Goal: Task Accomplishment & Management: Use online tool/utility

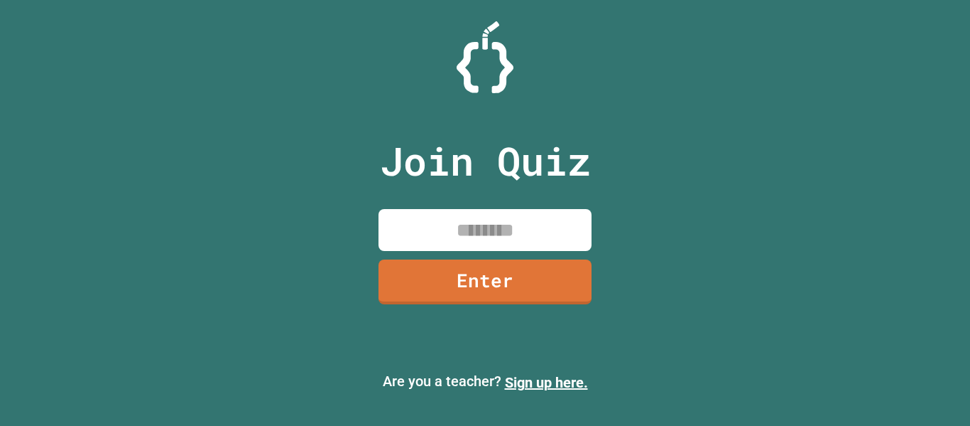
click at [485, 236] on input at bounding box center [485, 230] width 213 height 42
type input "********"
click at [486, 280] on link "Enter" at bounding box center [485, 279] width 210 height 47
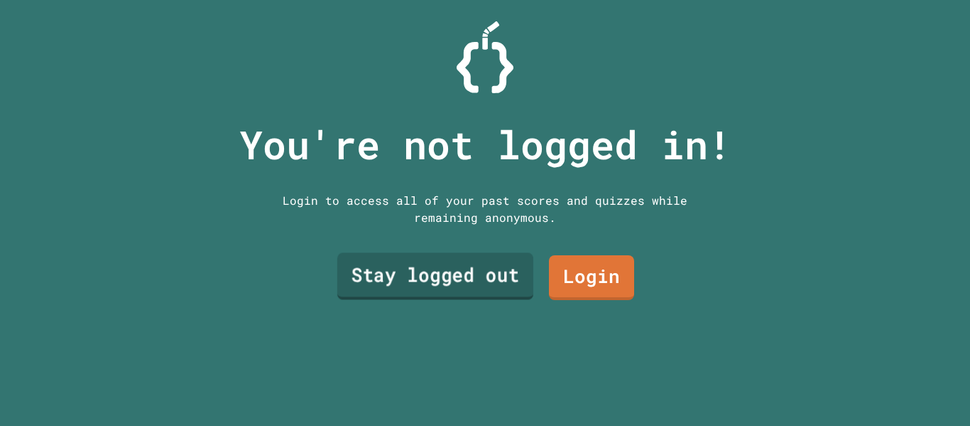
click at [513, 277] on link "Stay logged out" at bounding box center [435, 276] width 196 height 47
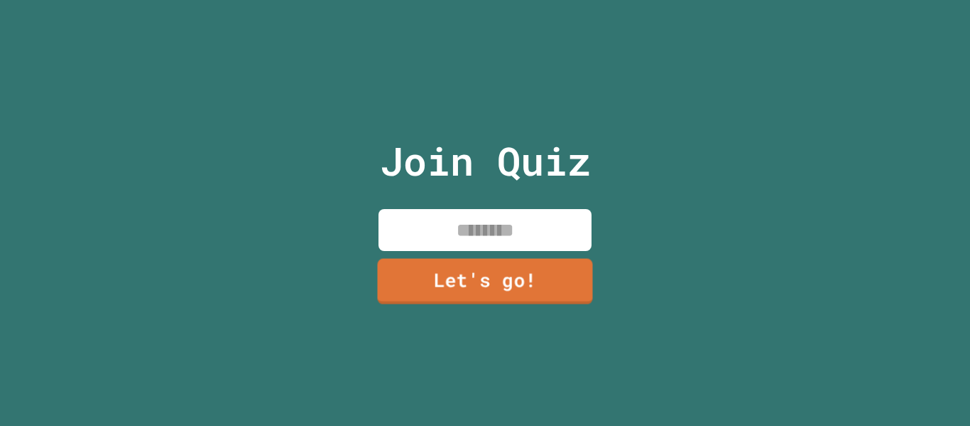
click at [409, 288] on link "Let's go!" at bounding box center [484, 280] width 215 height 45
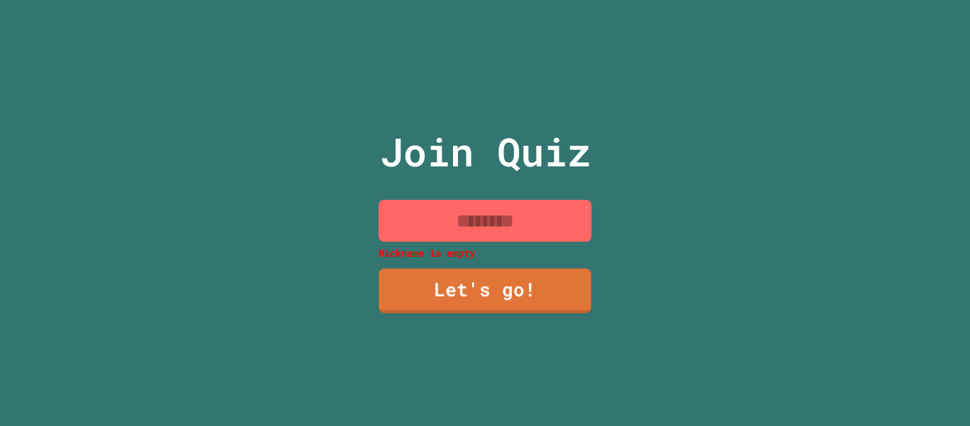
click at [450, 220] on input at bounding box center [485, 221] width 213 height 42
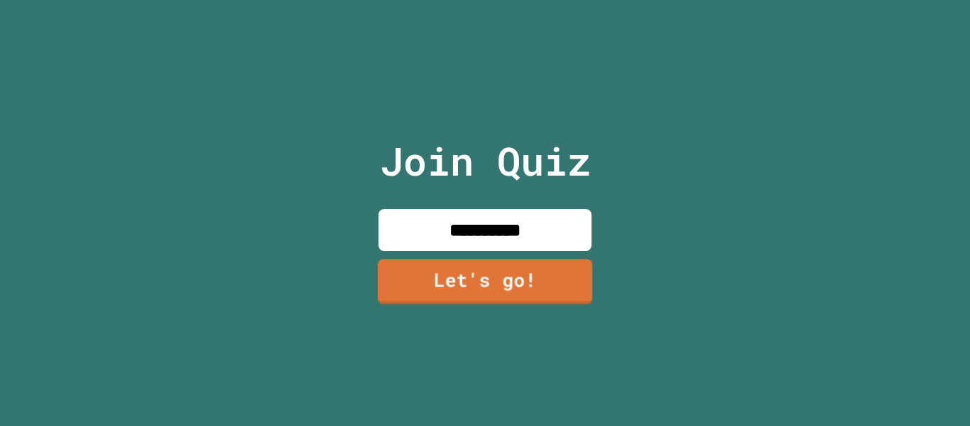
type input "**********"
click at [454, 277] on link "Let's go!" at bounding box center [485, 281] width 215 height 45
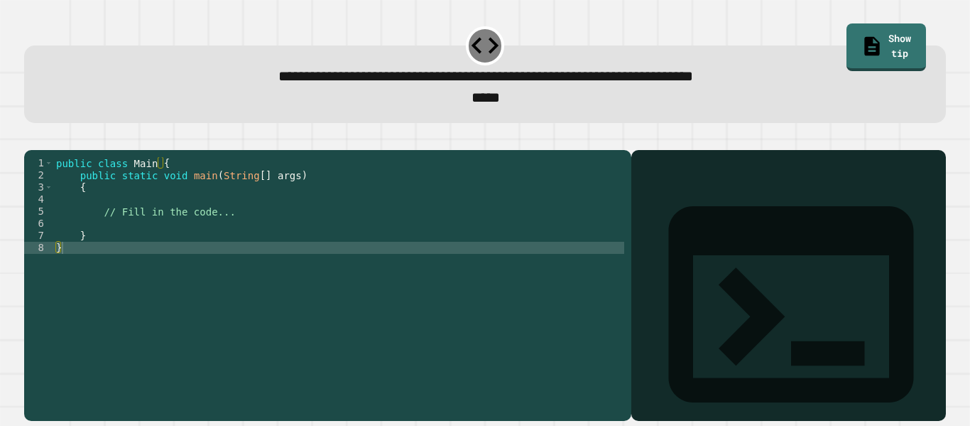
click at [302, 215] on div "public class Main { public static void main ( String [ ] args ) { // Fill in th…" at bounding box center [338, 278] width 571 height 242
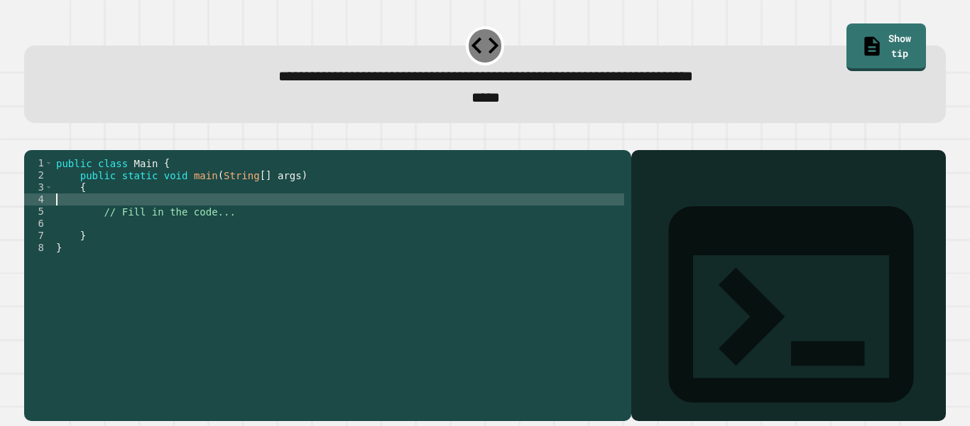
click at [306, 210] on div "public class Main { public static void main ( String [ ] args ) { // Fill in th…" at bounding box center [338, 278] width 571 height 242
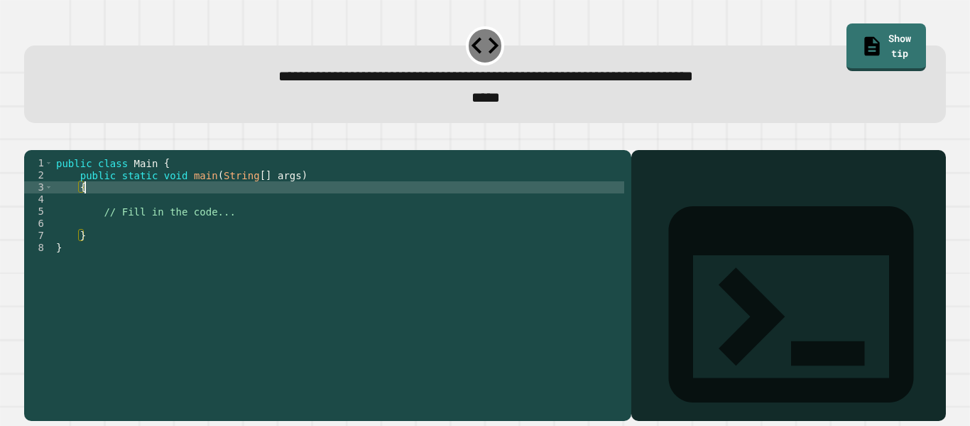
type textarea "*"
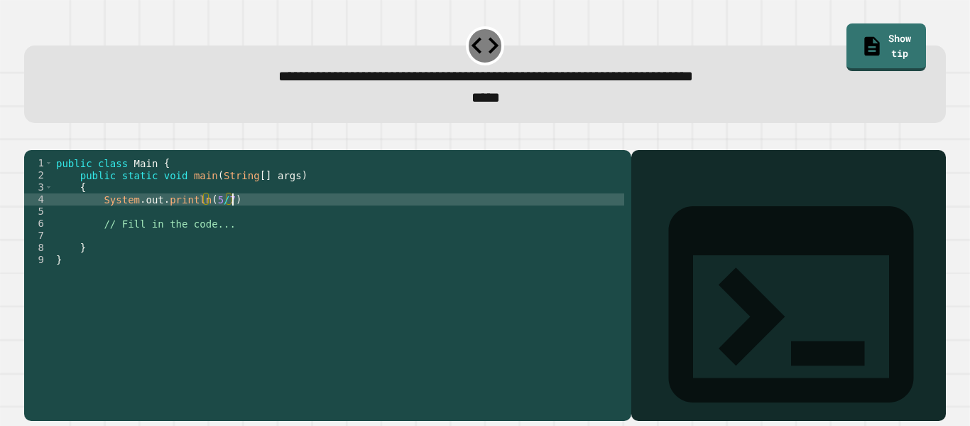
scroll to position [0, 22]
type textarea "**********"
click at [31, 139] on icon "button" at bounding box center [31, 139] width 0 height 0
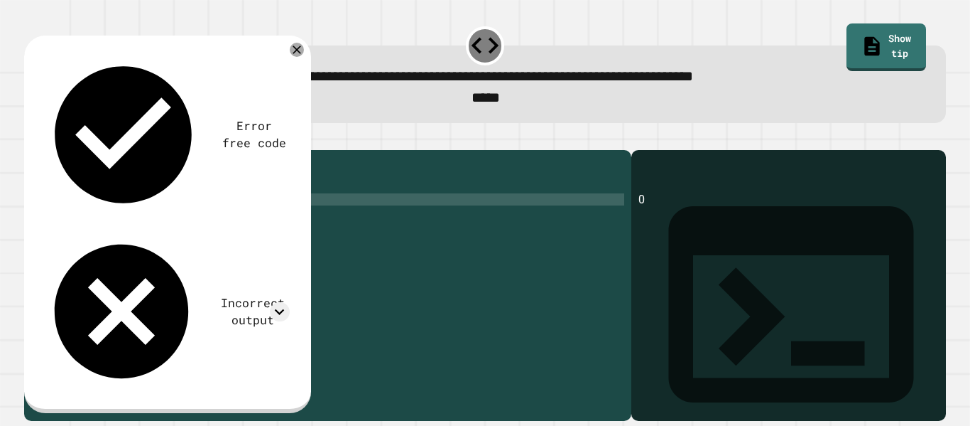
click at [256, 221] on div "public class Main { public static void main ( String [ ] args ) { System . out …" at bounding box center [338, 278] width 571 height 242
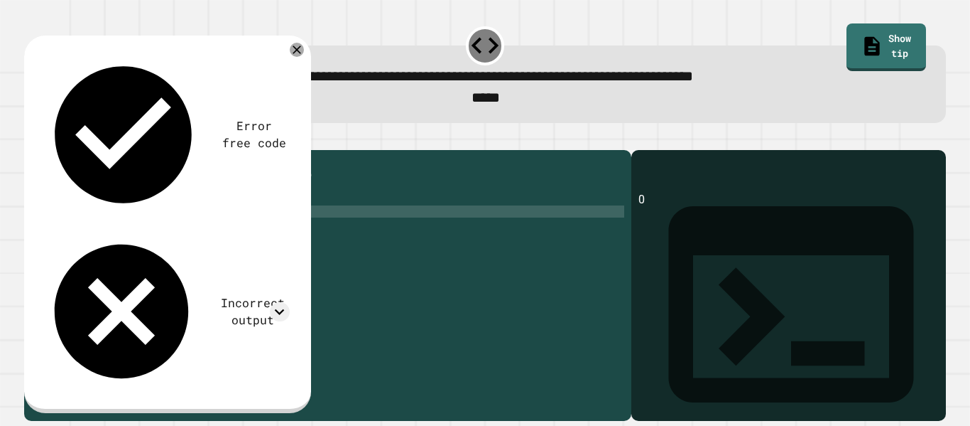
click at [234, 221] on div "public class Main { public static void main ( String [ ] args ) { System . out …" at bounding box center [342, 278] width 566 height 242
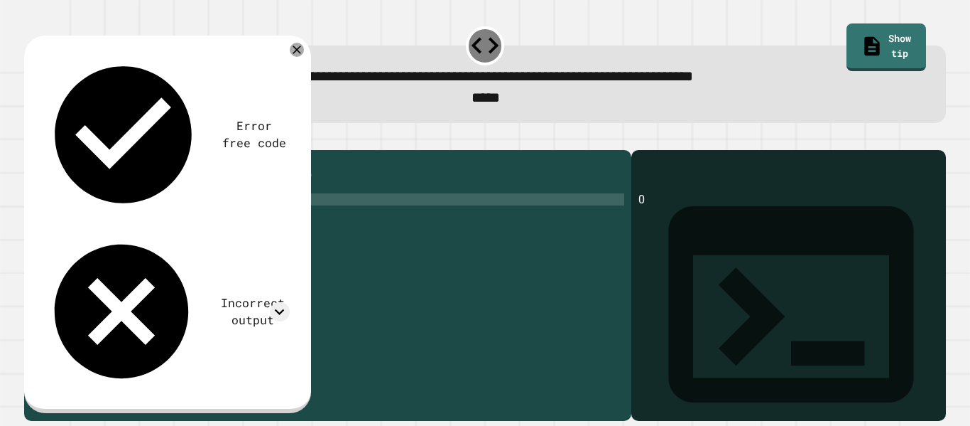
scroll to position [0, 22]
click at [31, 139] on icon "button" at bounding box center [31, 139] width 0 height 0
click at [296, 55] on icon at bounding box center [296, 50] width 16 height 16
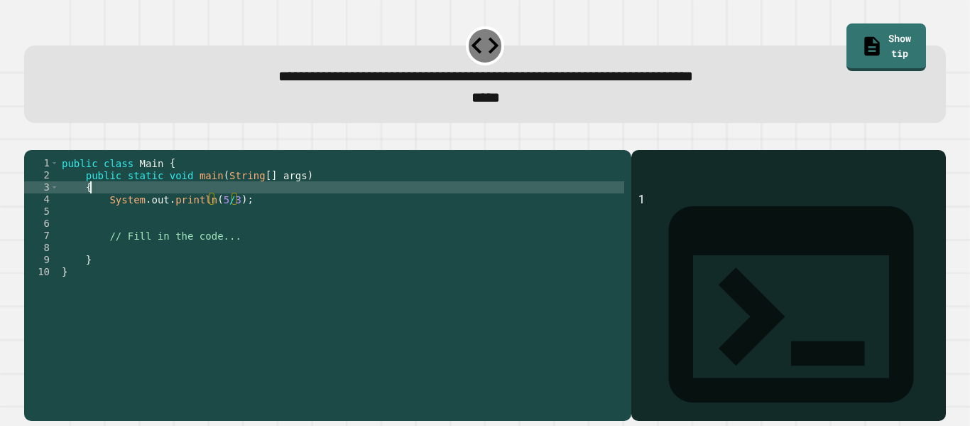
click at [227, 214] on div "public class Main { public static void main ( String [ ] args ) { System . out …" at bounding box center [342, 278] width 566 height 242
click at [227, 221] on div "public class Main { public static void main ( String [ ] args ) { System . out …" at bounding box center [342, 278] width 566 height 242
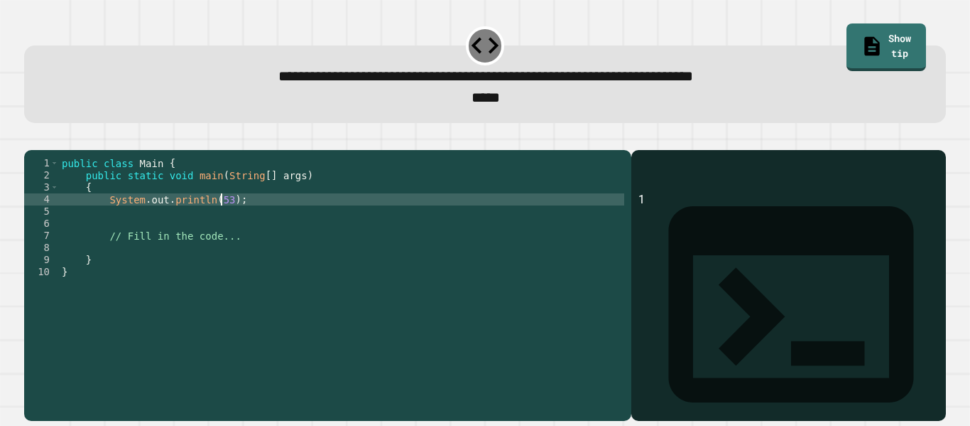
scroll to position [0, 21]
type textarea "**********"
click at [31, 139] on button "button" at bounding box center [31, 139] width 0 height 0
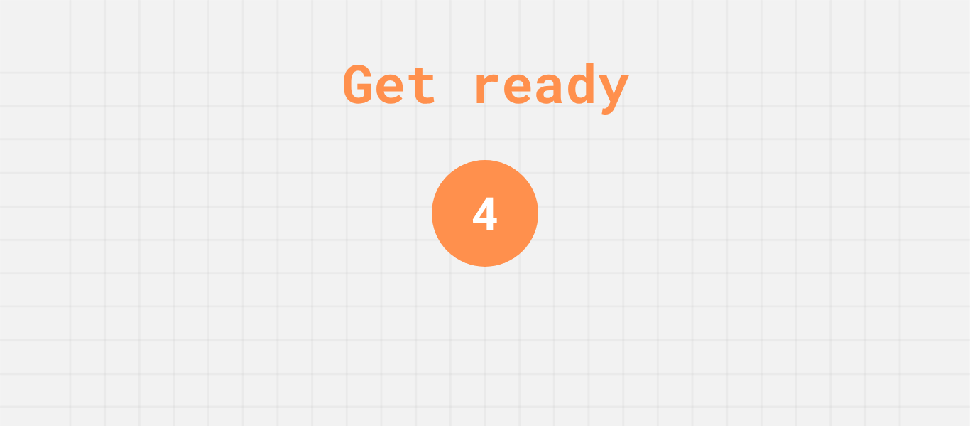
scroll to position [0, 0]
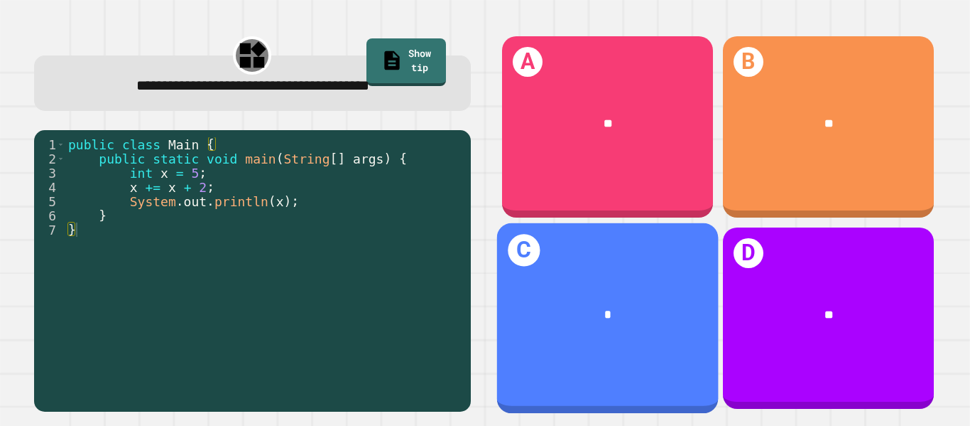
click at [652, 286] on div "*" at bounding box center [608, 314] width 222 height 66
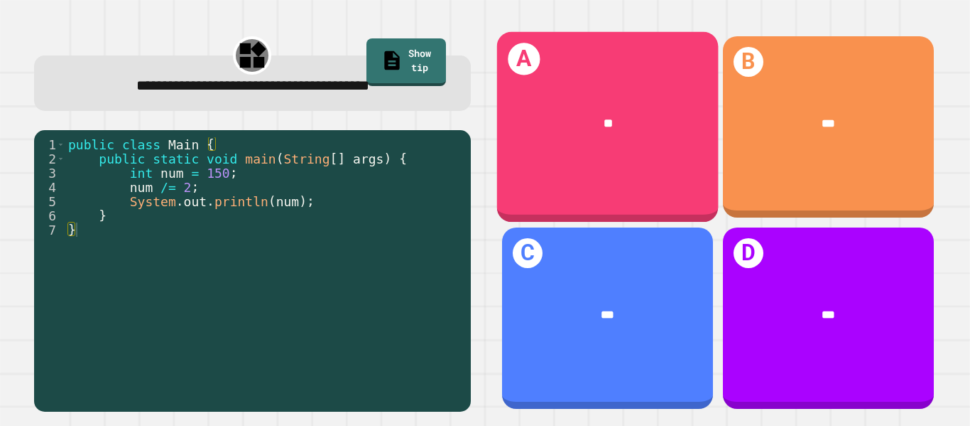
click at [656, 169] on div "A **" at bounding box center [608, 127] width 222 height 190
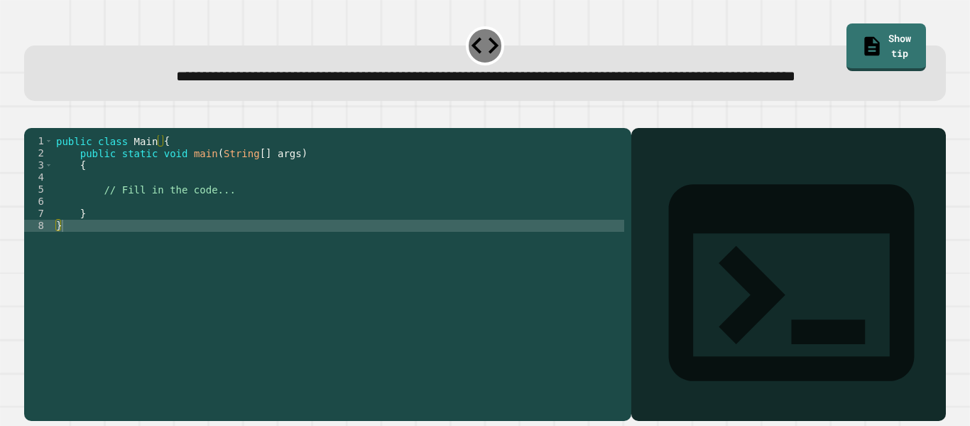
click at [252, 218] on div "public class Main { public static void main ( String [ ] args ) { // Fill in th…" at bounding box center [338, 256] width 571 height 242
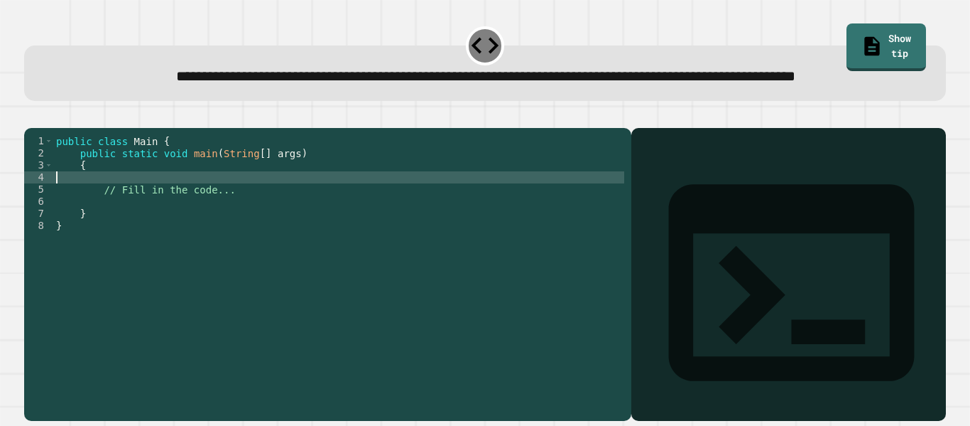
click at [286, 222] on div "public class Main { public static void main ( String [ ] args ) { // Fill in th…" at bounding box center [338, 256] width 571 height 242
click at [288, 212] on div "public class Main { public static void main ( String [ ] args ) { // Fill in th…" at bounding box center [338, 256] width 571 height 242
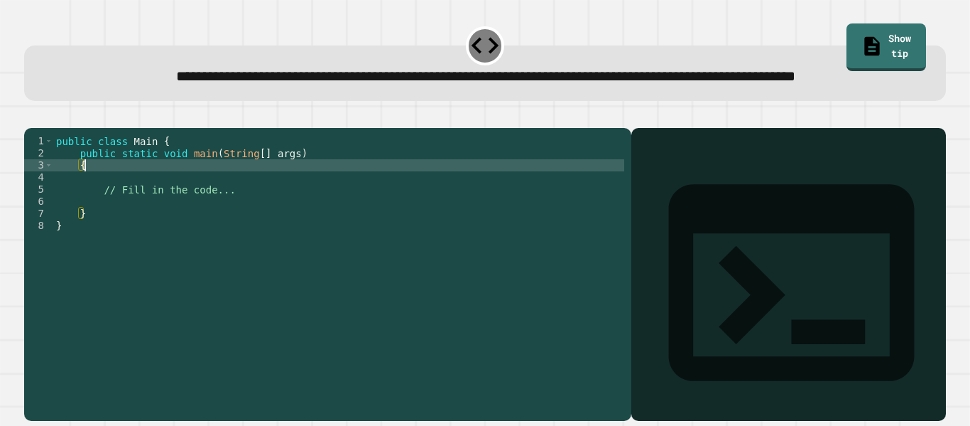
type textarea "*"
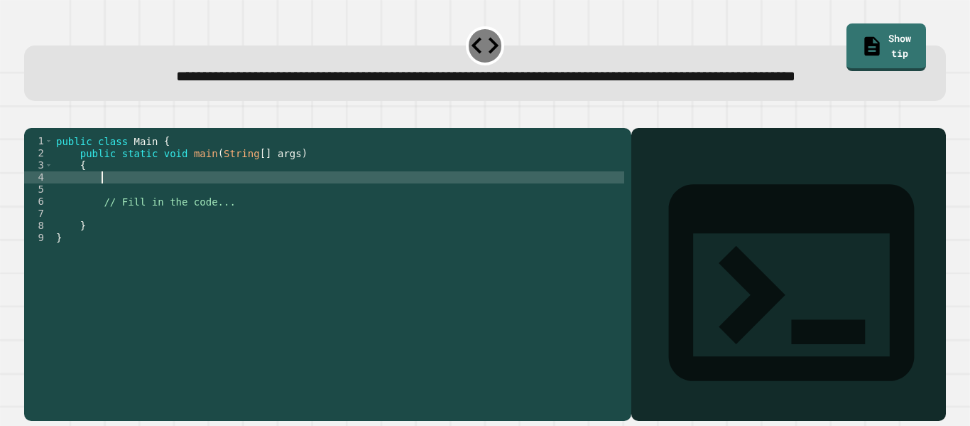
type textarea "*"
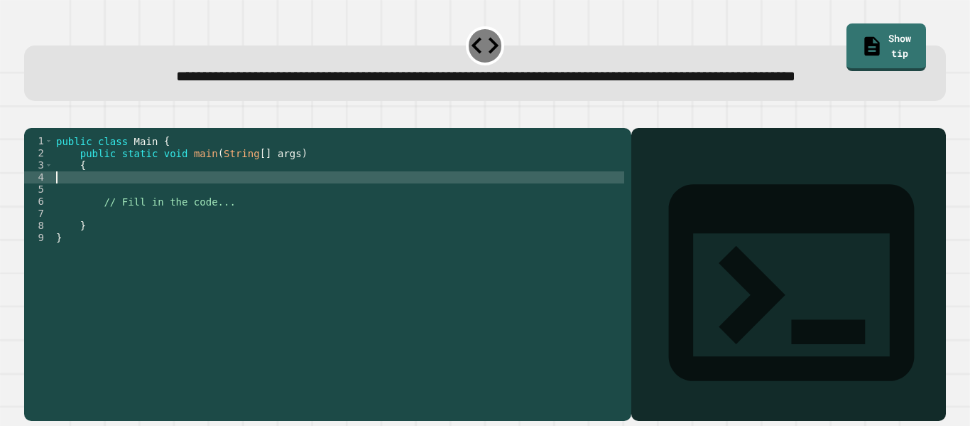
type textarea "*"
type textarea "**********"
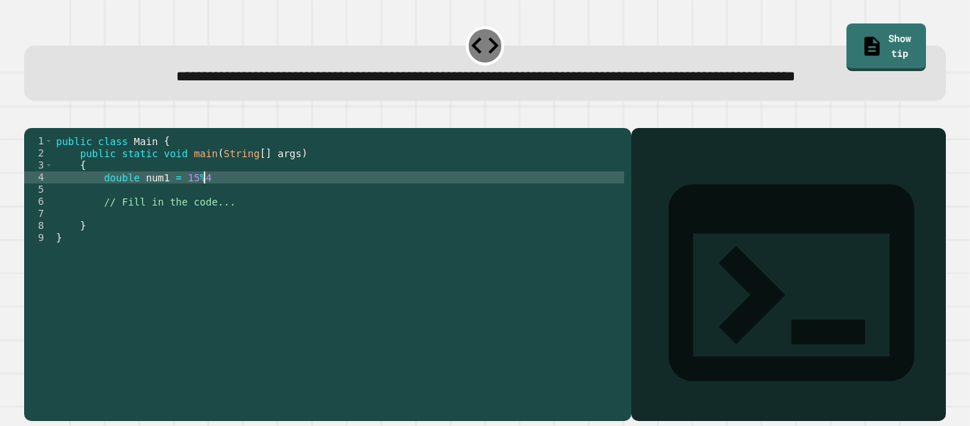
scroll to position [0, 0]
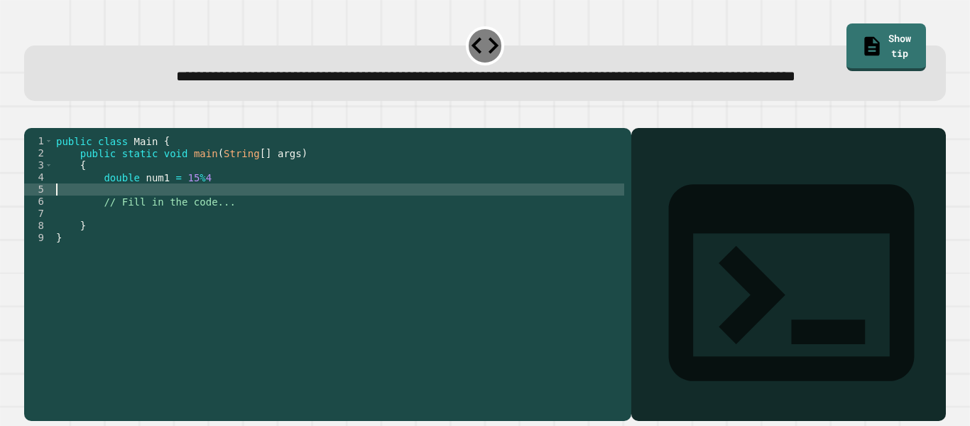
type textarea "**********"
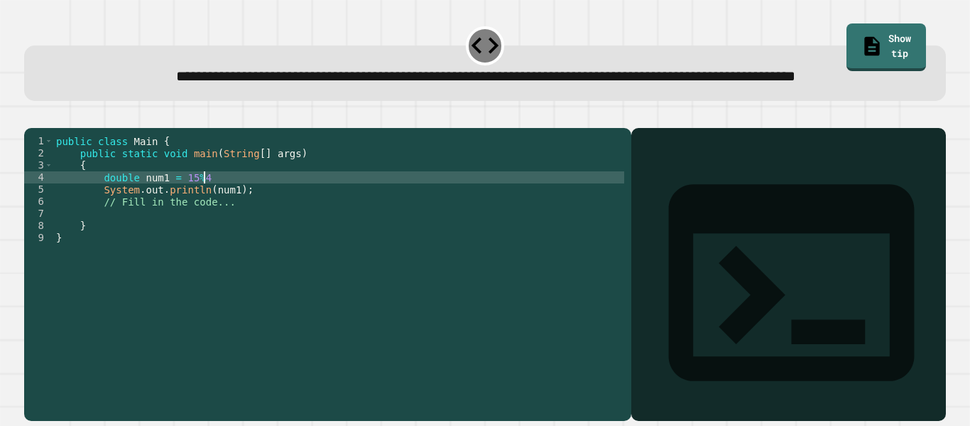
scroll to position [0, 18]
click at [31, 117] on icon "button" at bounding box center [31, 117] width 0 height 0
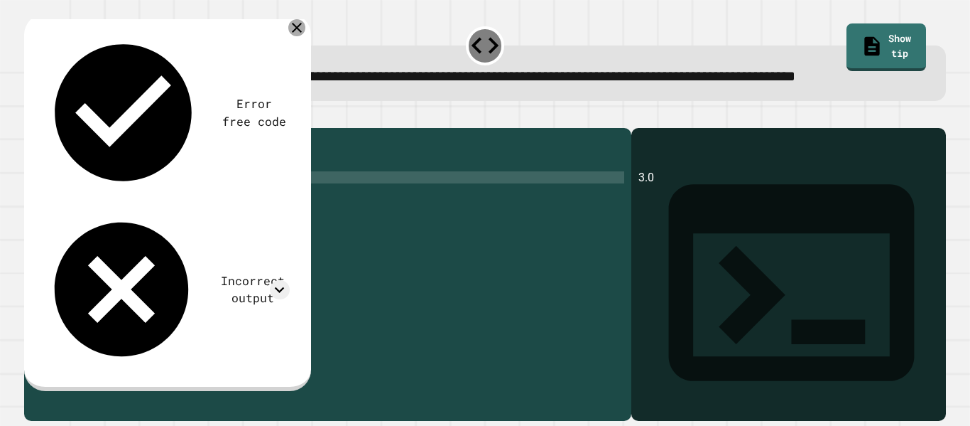
click at [296, 36] on icon at bounding box center [296, 27] width 17 height 17
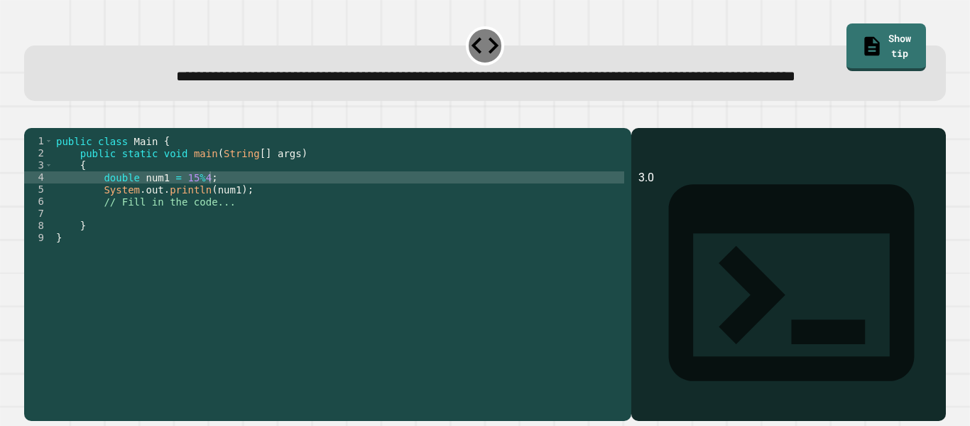
click at [31, 117] on icon "button" at bounding box center [31, 117] width 0 height 0
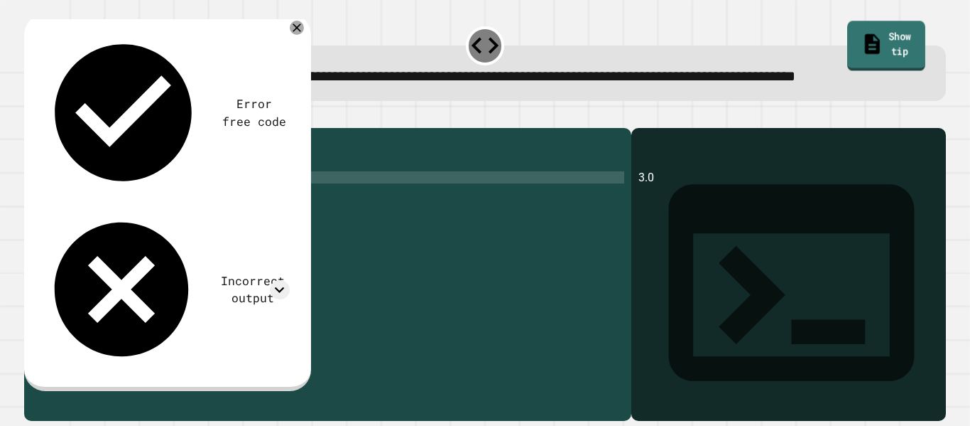
click at [864, 51] on link "Show tip" at bounding box center [887, 46] width 78 height 50
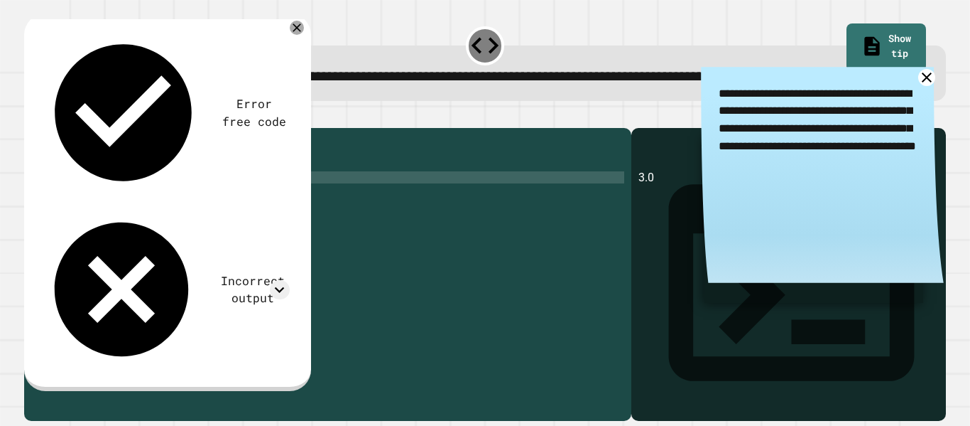
click at [925, 87] on icon at bounding box center [927, 78] width 18 height 18
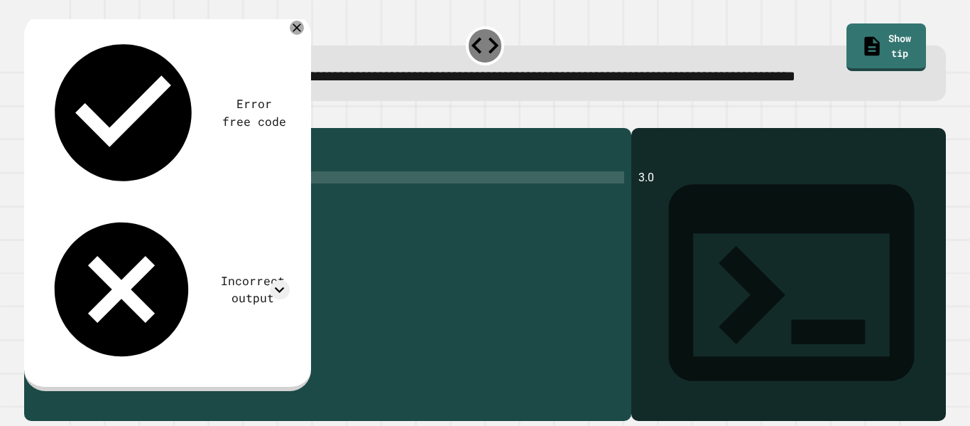
click at [171, 221] on div "public class Main { public static void main ( String [ ] args ) { double num1 =…" at bounding box center [338, 256] width 571 height 242
click at [31, 117] on icon "button" at bounding box center [31, 117] width 0 height 0
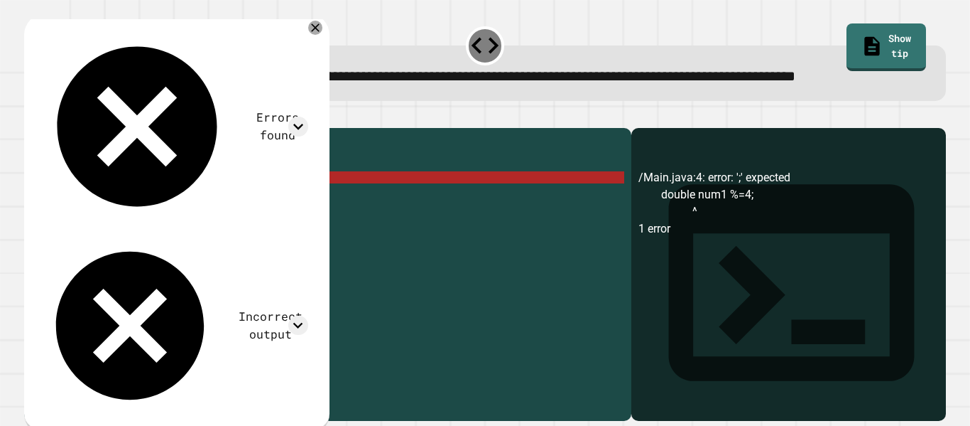
click at [177, 219] on div "public class Main { public static void main ( String [ ] args ) { double num1 %…" at bounding box center [338, 256] width 571 height 242
click at [183, 218] on div "public class Main { public static void main ( String [ ] args ) { double num1 %…" at bounding box center [338, 256] width 571 height 242
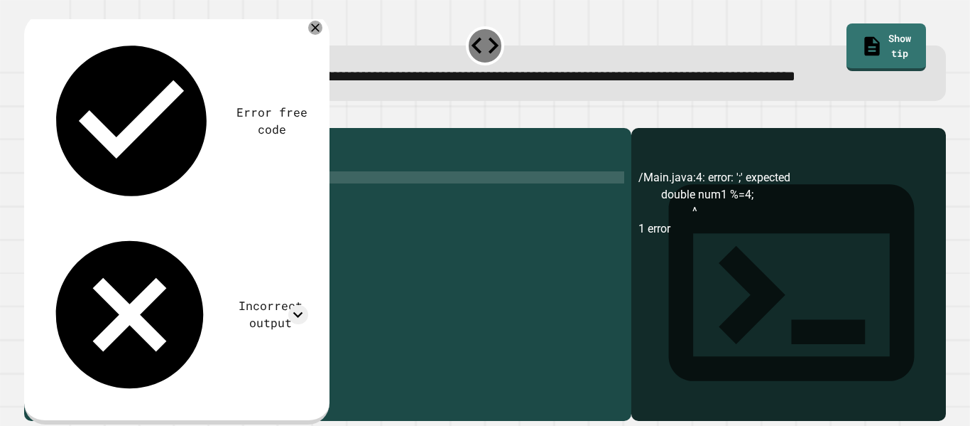
click at [21, 146] on div "**********" at bounding box center [484, 266] width 931 height 320
click at [31, 117] on icon "button" at bounding box center [31, 117] width 0 height 0
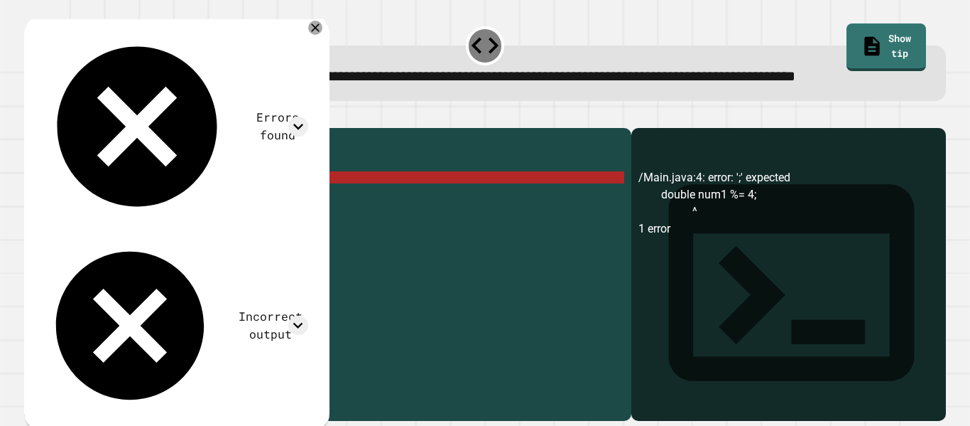
click at [216, 223] on div "public class Main { public static void main ( String [ ] args ) { double num1 %…" at bounding box center [338, 256] width 571 height 242
click at [166, 220] on div "public class Main { public static void main ( String [ ] args ) { double num1 %…" at bounding box center [338, 256] width 571 height 242
click at [141, 218] on div "public class Main { public static void main ( String [ ] args ) { double num1 %…" at bounding box center [338, 256] width 571 height 242
type textarea "*"
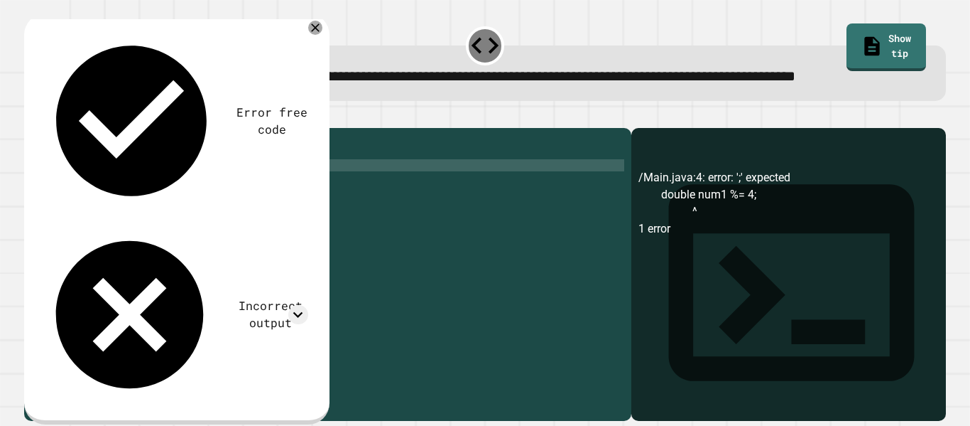
scroll to position [0, 2]
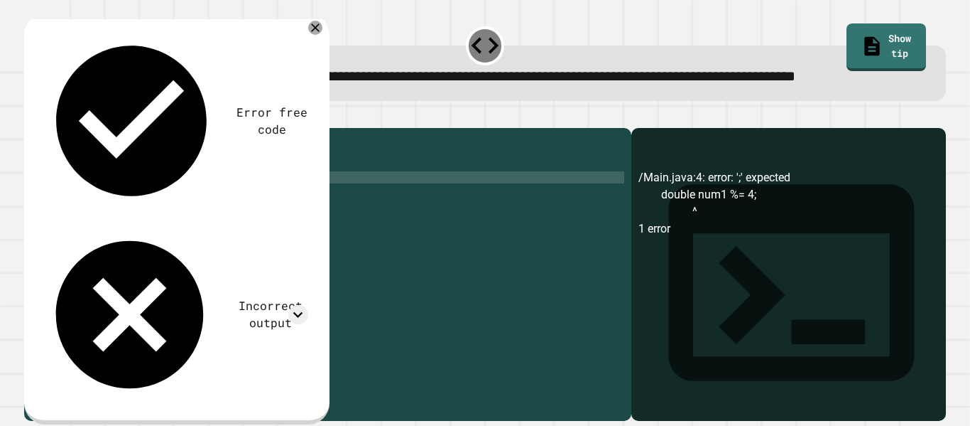
click at [139, 221] on div "public class Main { public static void main ( String [ ] args ) { double num1 %…" at bounding box center [338, 256] width 571 height 242
click at [36, 128] on div at bounding box center [485, 119] width 922 height 17
click at [31, 117] on icon "button" at bounding box center [31, 117] width 0 height 0
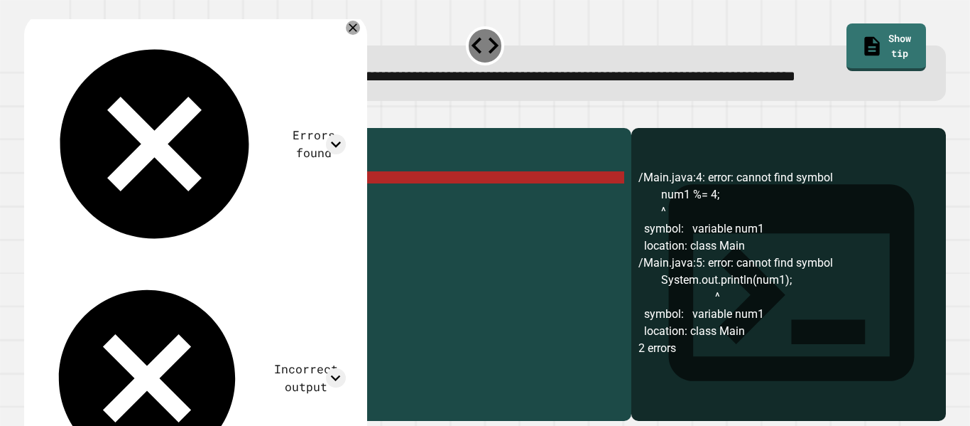
click at [187, 219] on div "public class Main { public static void main ( String [ ] args ) { num1 %= 4 ; S…" at bounding box center [338, 256] width 571 height 242
click at [281, 203] on div "public class Main { public static void main ( String [ ] args ) { num1 %= 4 ; S…" at bounding box center [338, 256] width 571 height 242
click at [303, 194] on div "public class Main { public static void main ( String [ ] args ) { num1 %= 4 ; S…" at bounding box center [338, 256] width 571 height 242
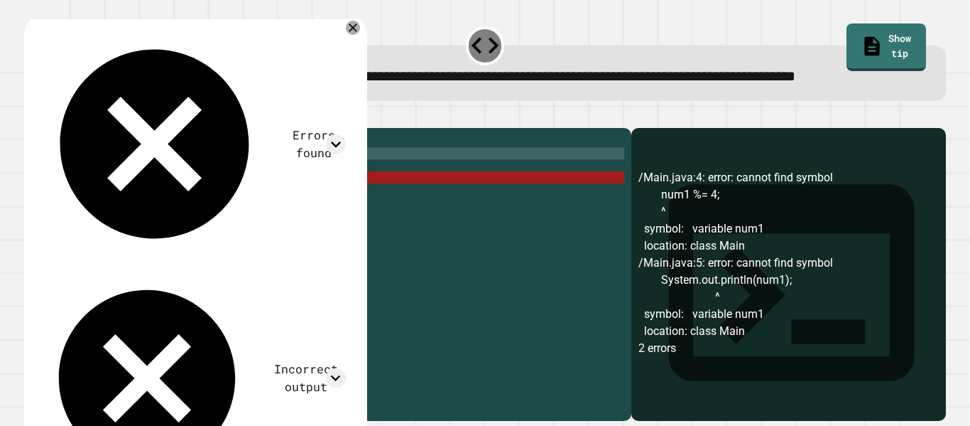
click at [303, 206] on div "public class Main { public static void main ( String [ ] args ) { num1 %= 4 ; S…" at bounding box center [338, 256] width 571 height 242
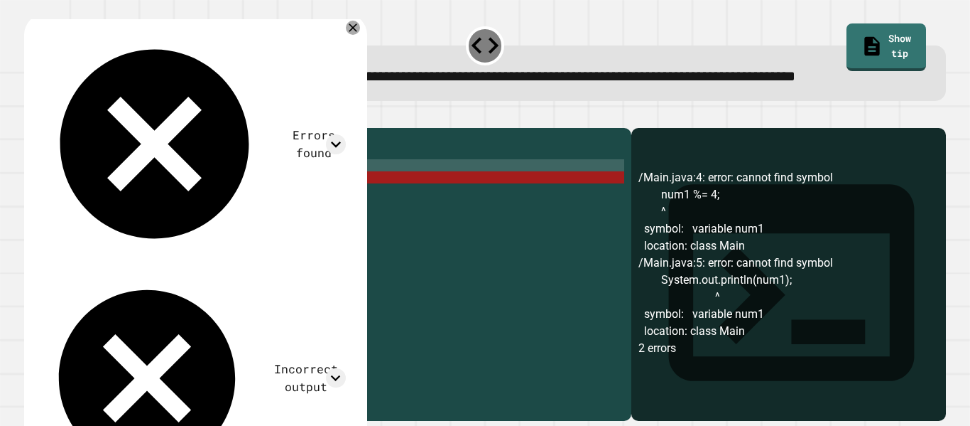
type textarea "*"
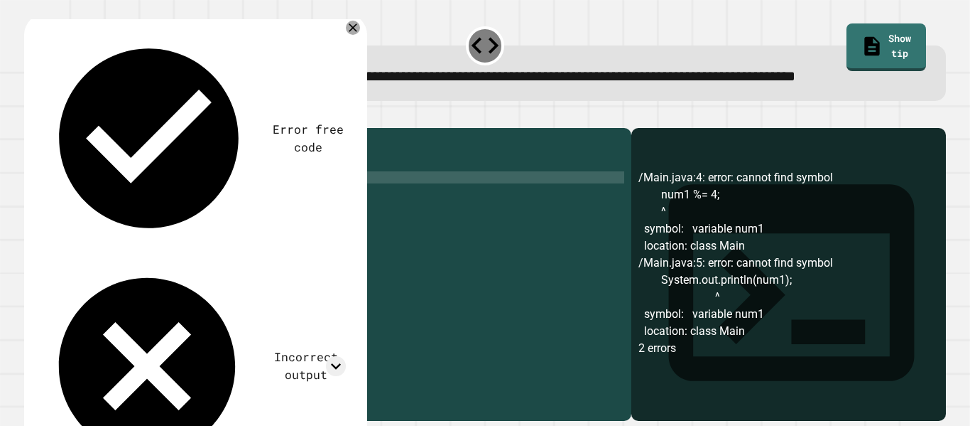
scroll to position [0, 11]
click at [43, 130] on icon "button" at bounding box center [41, 125] width 8 height 10
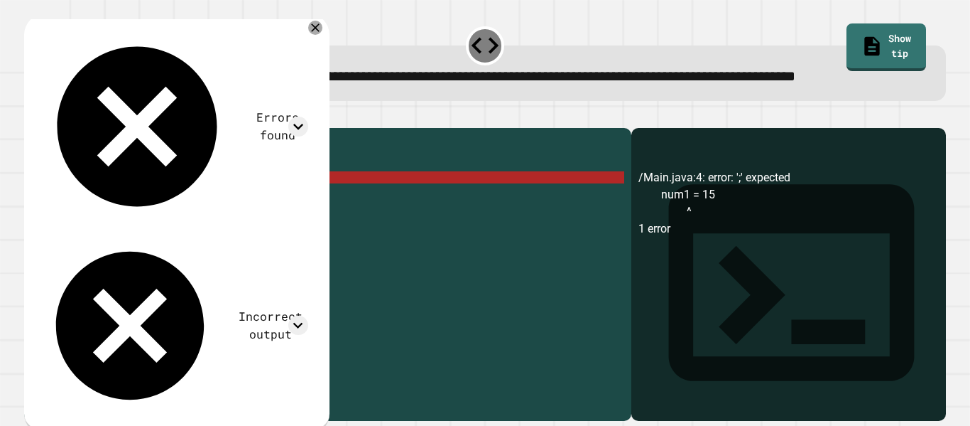
click at [166, 217] on div "public class Main { public static void main ( String [ ] args ) { num1 = 15 num…" at bounding box center [342, 256] width 566 height 242
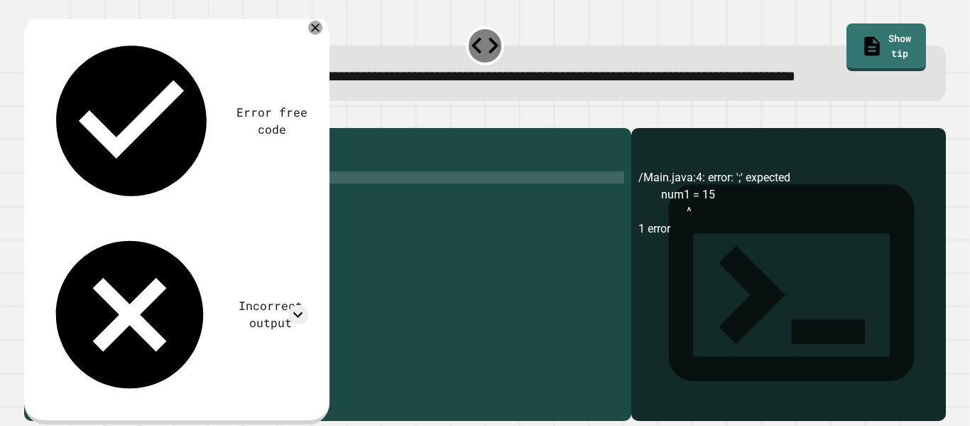
scroll to position [0, 12]
click at [107, 223] on div "public class Main { public static void main ( String [ ] args ) { num1 = 15 ; n…" at bounding box center [342, 256] width 566 height 242
click at [102, 235] on div "public class Main { public static void main ( String [ ] args ) { int num1 = 15…" at bounding box center [342, 256] width 566 height 242
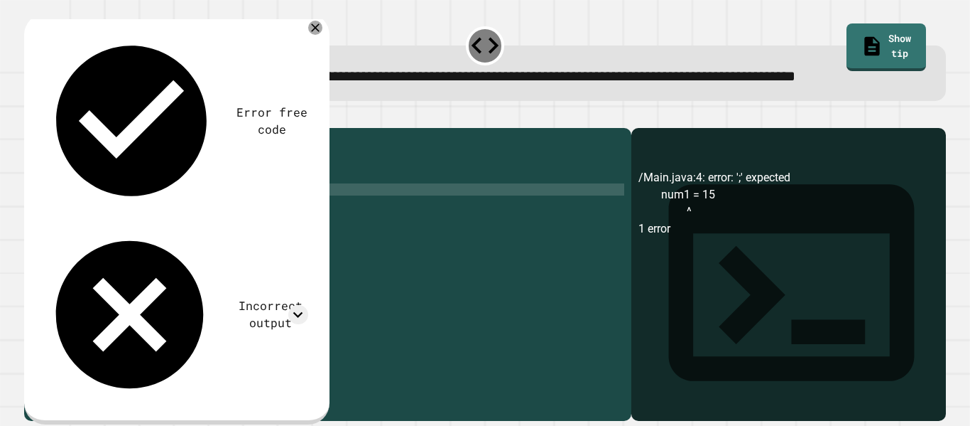
click at [31, 117] on icon "button" at bounding box center [31, 117] width 0 height 0
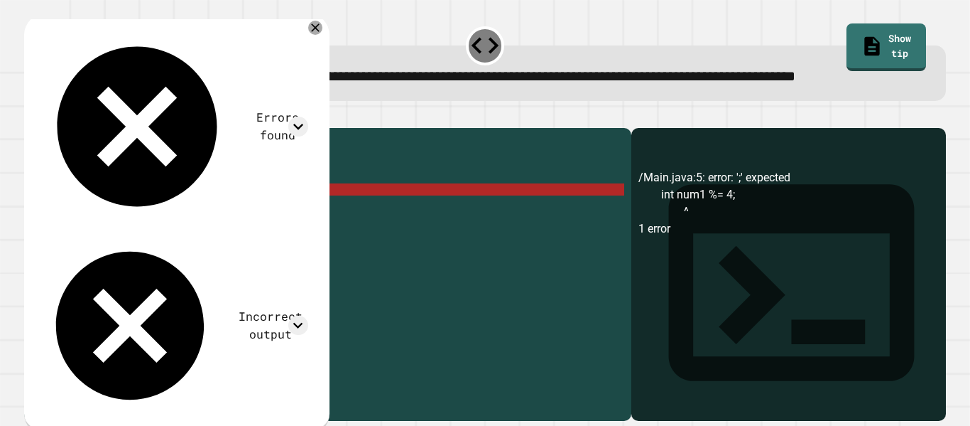
click at [126, 232] on div "public class Main { public static void main ( String [ ] args ) { int num1 = 15…" at bounding box center [342, 256] width 566 height 242
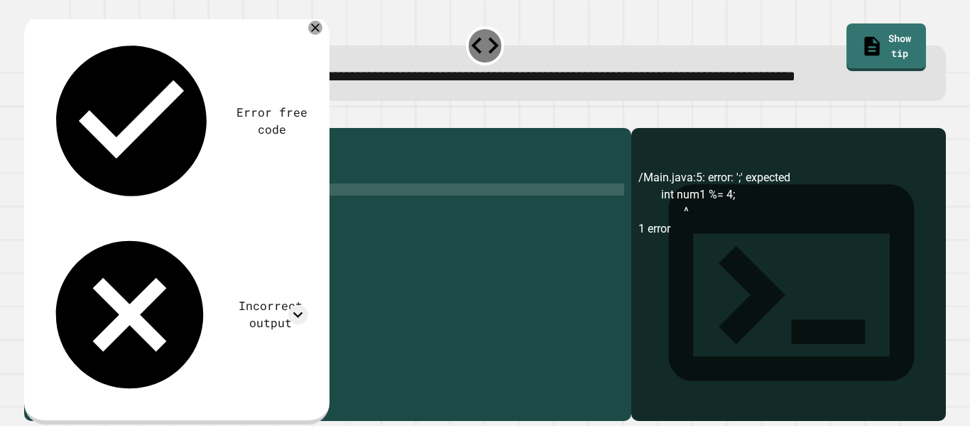
scroll to position [0, 11]
click at [45, 130] on icon "button" at bounding box center [41, 125] width 8 height 10
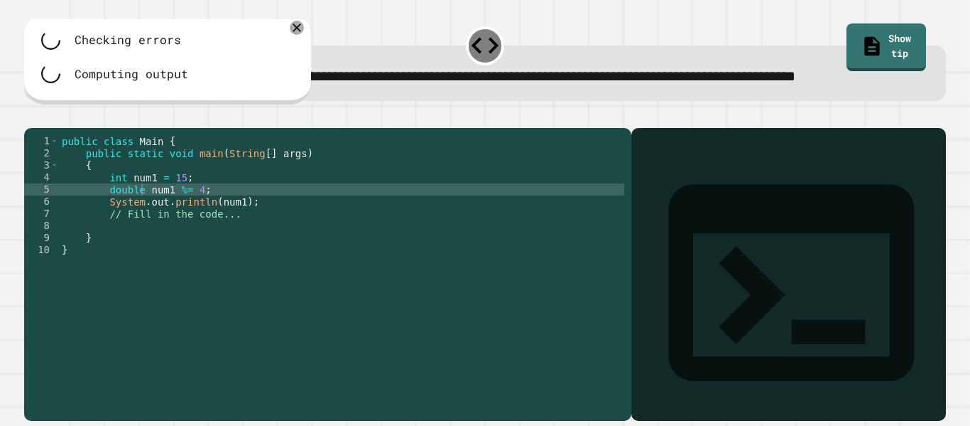
click at [126, 220] on div "public class Main { public static void main ( String [ ] args ) { int num1 = 15…" at bounding box center [342, 256] width 566 height 242
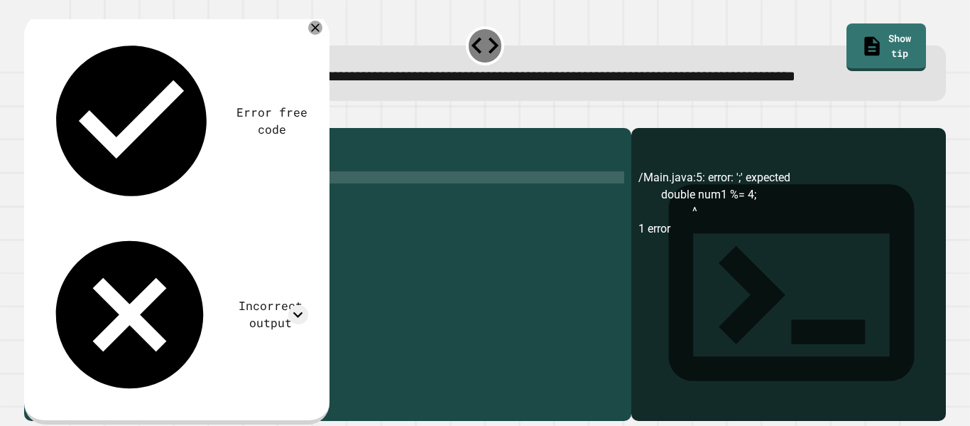
click at [45, 130] on icon "button" at bounding box center [41, 125] width 8 height 10
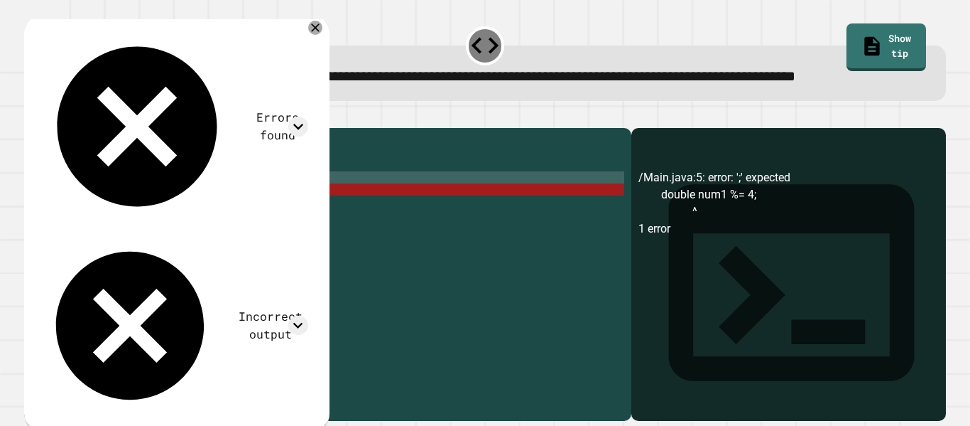
click at [142, 230] on div "public class Main { public static void main ( String [ ] args ) { double num1 =…" at bounding box center [342, 256] width 566 height 242
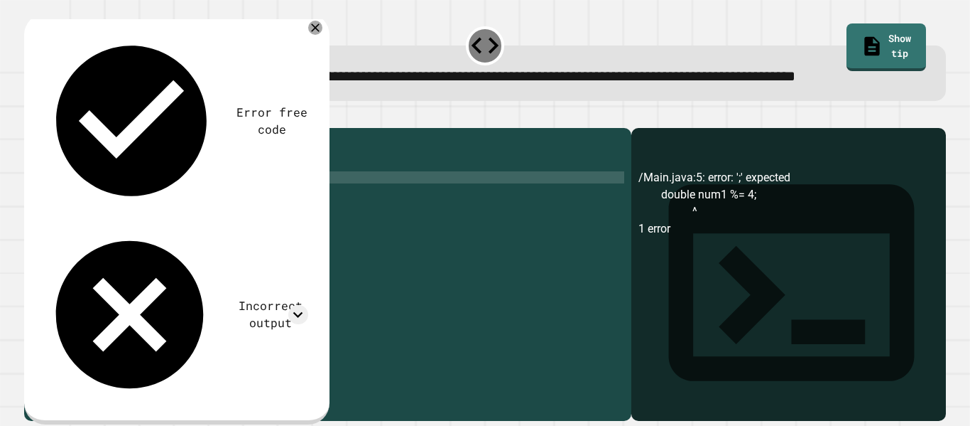
click at [31, 117] on icon "button" at bounding box center [31, 117] width 0 height 0
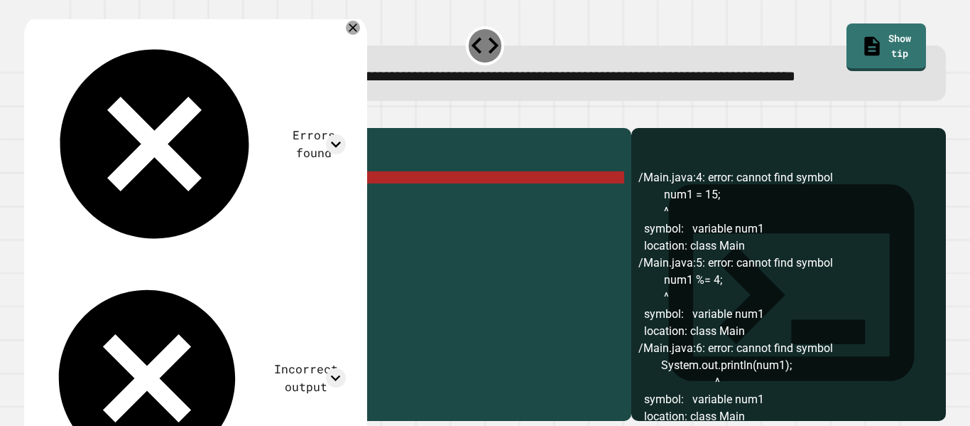
click at [114, 223] on div "public class Main { public static void main ( String [ ] args ) { num1 = 15 ; n…" at bounding box center [342, 256] width 566 height 242
click at [122, 233] on div "public class Main { public static void main ( String [ ] args ) { num1 = 15 ; n…" at bounding box center [342, 256] width 566 height 242
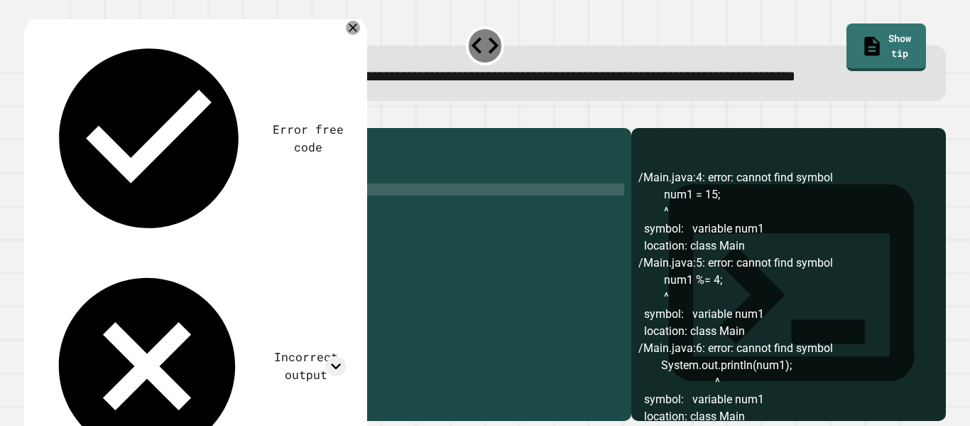
scroll to position [0, 9]
click at [31, 117] on icon "button" at bounding box center [31, 117] width 0 height 0
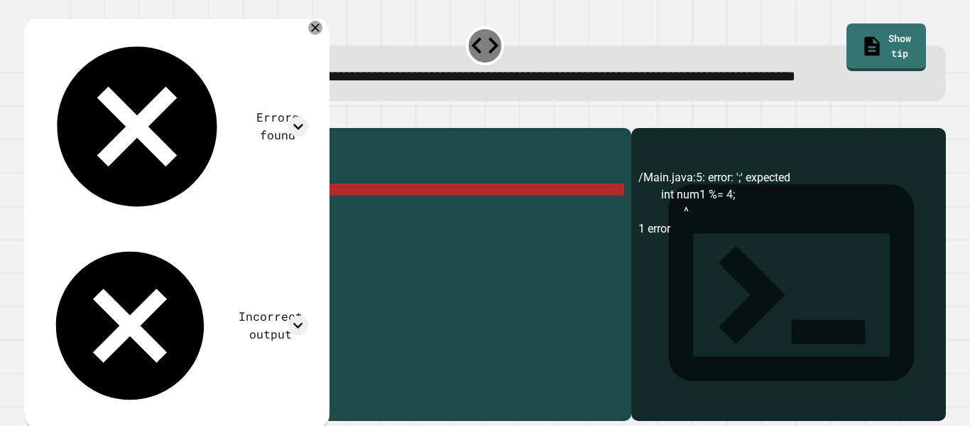
click at [163, 234] on div "public class Main { public static void main ( String [ ] args ) { int num1 = 15…" at bounding box center [342, 256] width 566 height 242
click at [847, 36] on link "Show tip" at bounding box center [887, 47] width 80 height 48
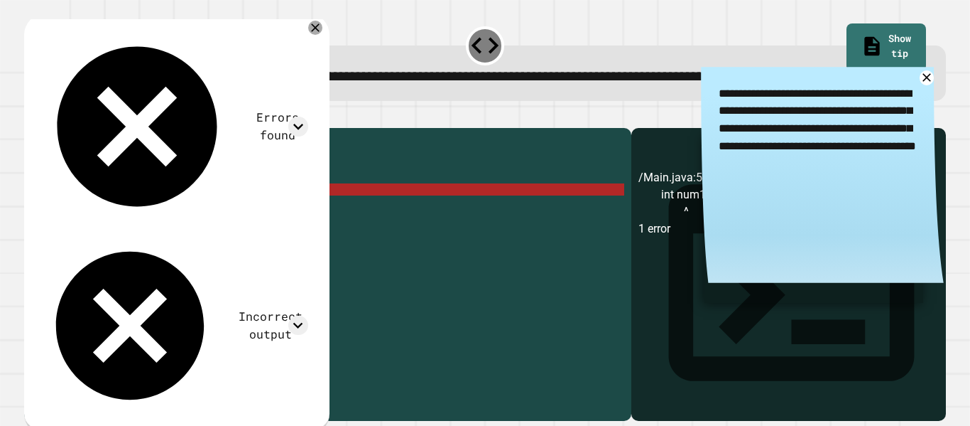
click at [921, 108] on textarea "**********" at bounding box center [822, 128] width 243 height 122
click at [929, 87] on icon at bounding box center [927, 78] width 18 height 18
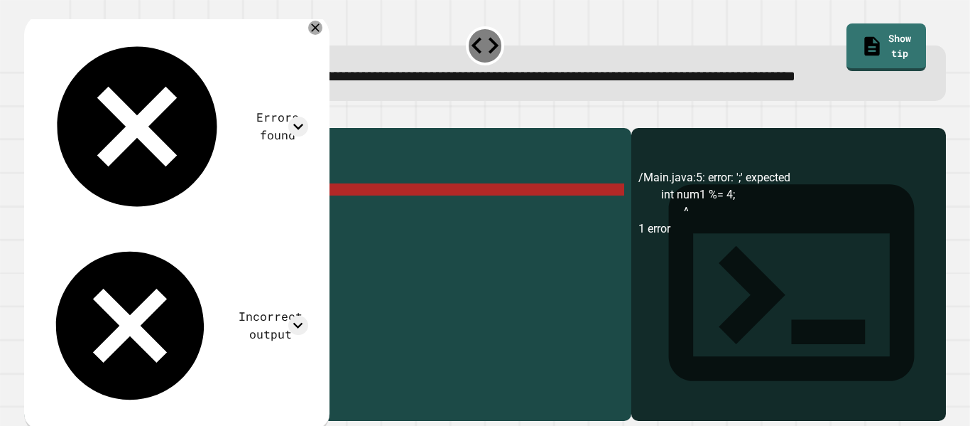
click at [195, 219] on div "public class Main { public static void main ( String [ ] args ) { int num1 = 15…" at bounding box center [342, 256] width 566 height 242
click at [153, 232] on div "public class Main { public static void main ( String [ ] args ) { int num1 = 15…" at bounding box center [342, 256] width 566 height 242
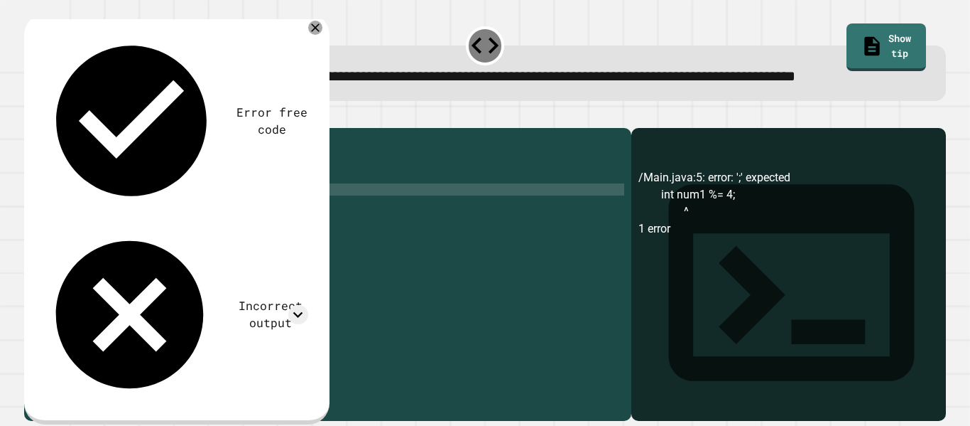
scroll to position [0, 18]
click at [31, 117] on icon "button" at bounding box center [31, 117] width 0 height 0
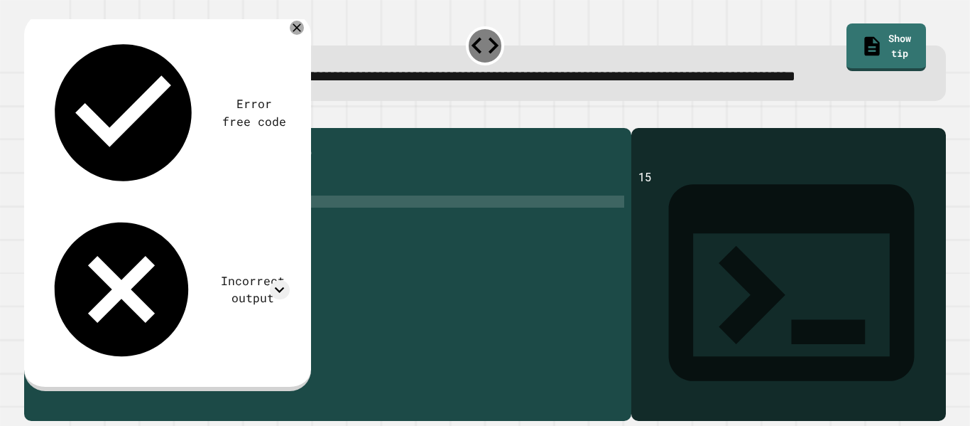
click at [234, 244] on div "public class Main { public static void main ( String [ ] args ) { int num1 = 15…" at bounding box center [342, 256] width 566 height 242
type textarea "**********"
click at [31, 117] on icon "button" at bounding box center [31, 117] width 0 height 0
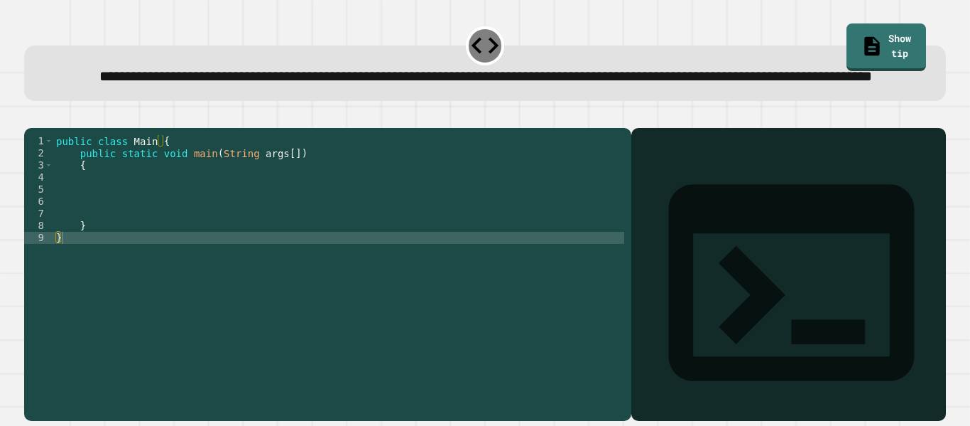
click at [314, 196] on div "public class Main { public static void main ( String args [ ]) { } }" at bounding box center [338, 256] width 571 height 242
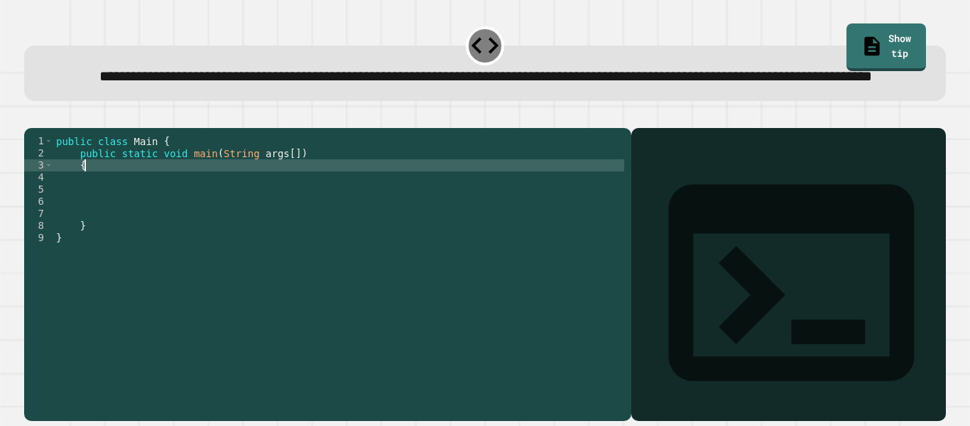
click at [318, 205] on div "public class Main { public static void main ( String args [ ]) { } }" at bounding box center [338, 256] width 571 height 242
type textarea "*"
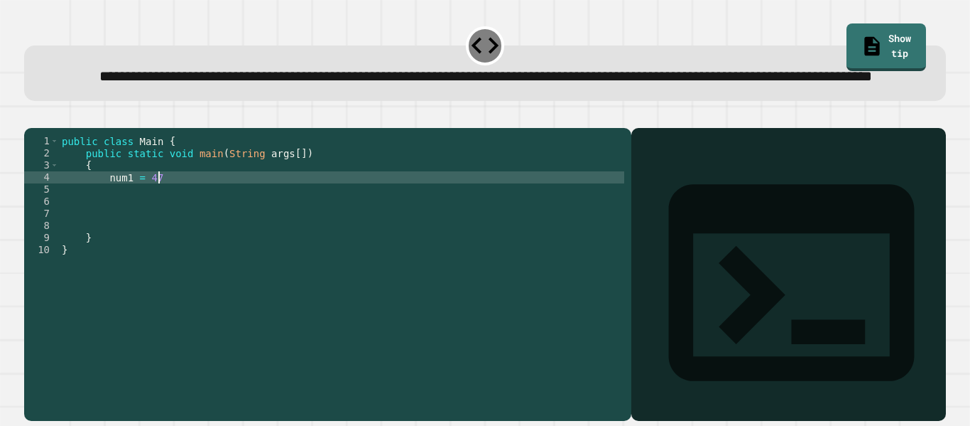
scroll to position [0, 11]
type textarea "**********"
click at [278, 220] on div "public class Main { public static void main ( String args [ ]) { int num1 = 47 …" at bounding box center [342, 256] width 566 height 242
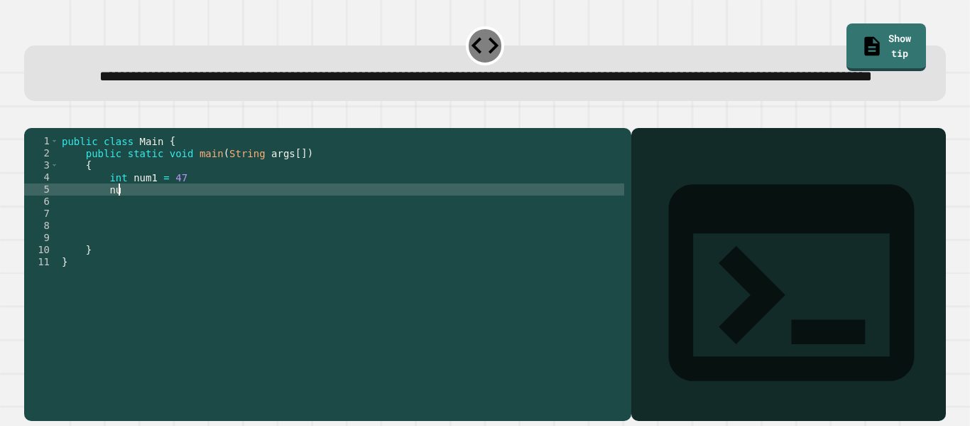
type textarea "*"
type textarea "**********"
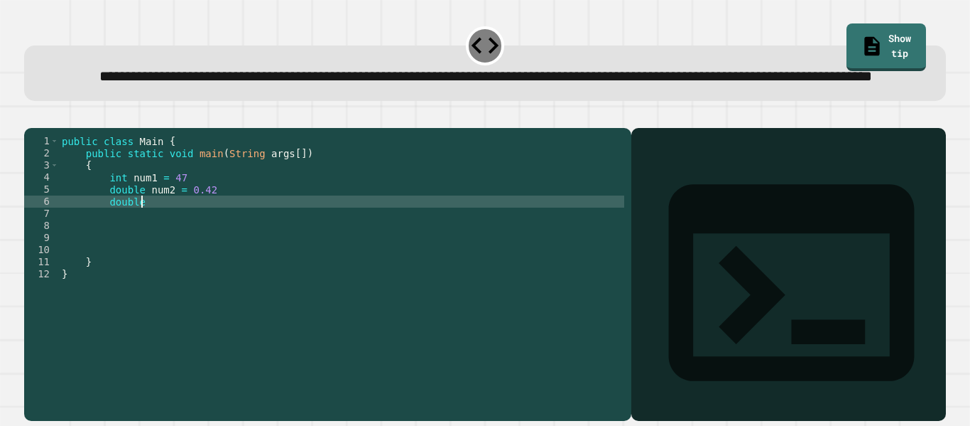
scroll to position [0, 9]
click at [182, 234] on div "public class Main { public static void main ( String args [ ]) { int num1 = 47 …" at bounding box center [342, 256] width 566 height 242
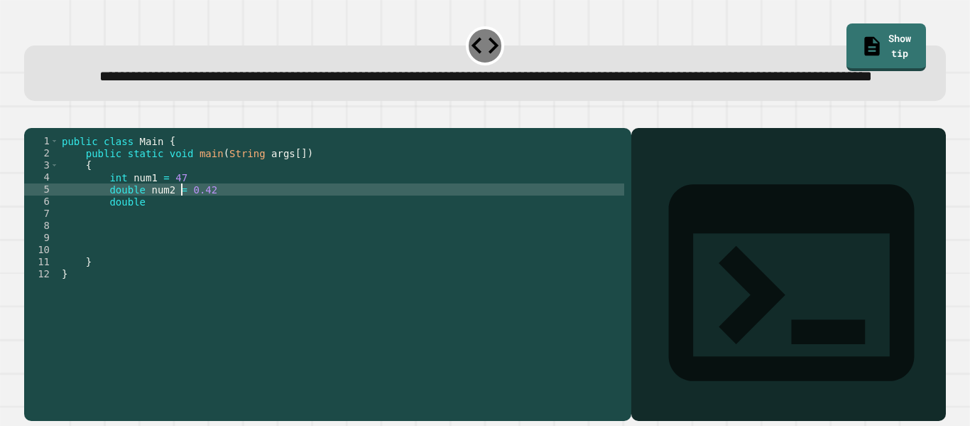
click at [183, 234] on div "public class Main { public static void main ( String args [ ]) { int num1 = 47 …" at bounding box center [342, 256] width 566 height 242
click at [189, 233] on div "public class Main { public static void main ( String args [ ]) { int num1 = 47 …" at bounding box center [342, 256] width 566 height 242
click at [196, 220] on div "public class Main { public static void main ( String args [ ]) { int num1 = 47 …" at bounding box center [342, 256] width 566 height 242
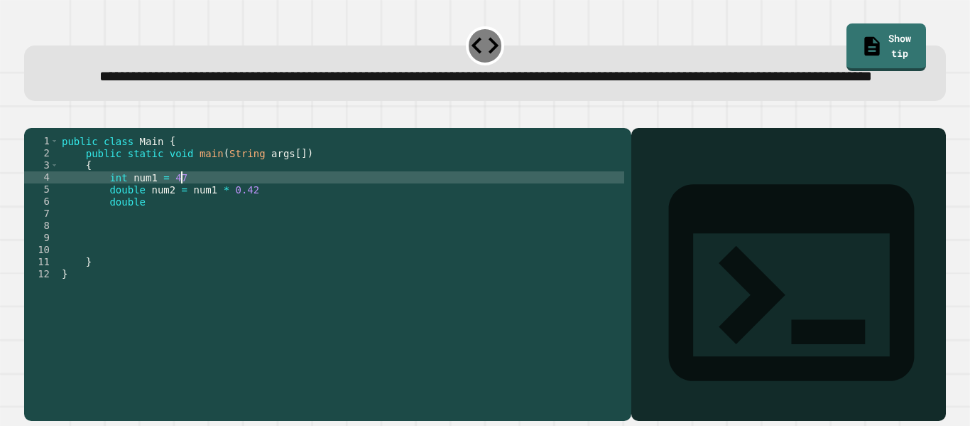
scroll to position [0, 15]
click at [266, 231] on div "public class Main { public static void main ( String args [ ]) { int num1 = 47 …" at bounding box center [342, 256] width 566 height 242
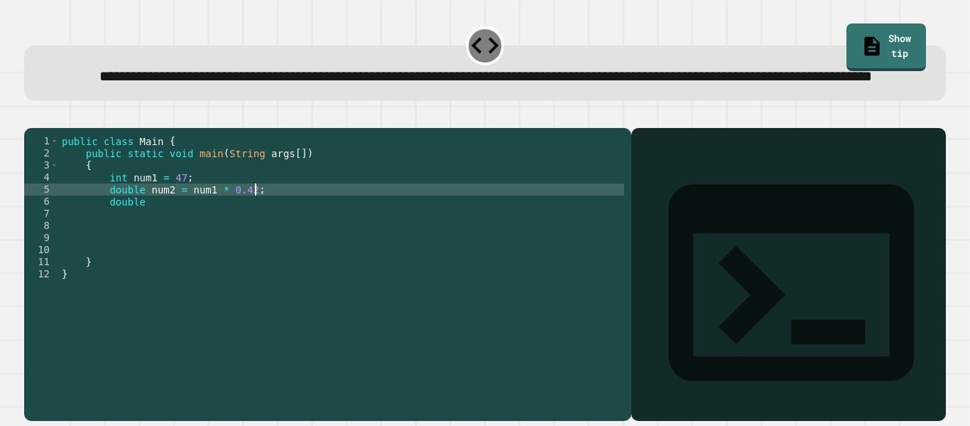
click at [215, 245] on div "public class Main { public static void main ( String args [ ]) { int num1 = 47 …" at bounding box center [342, 256] width 566 height 242
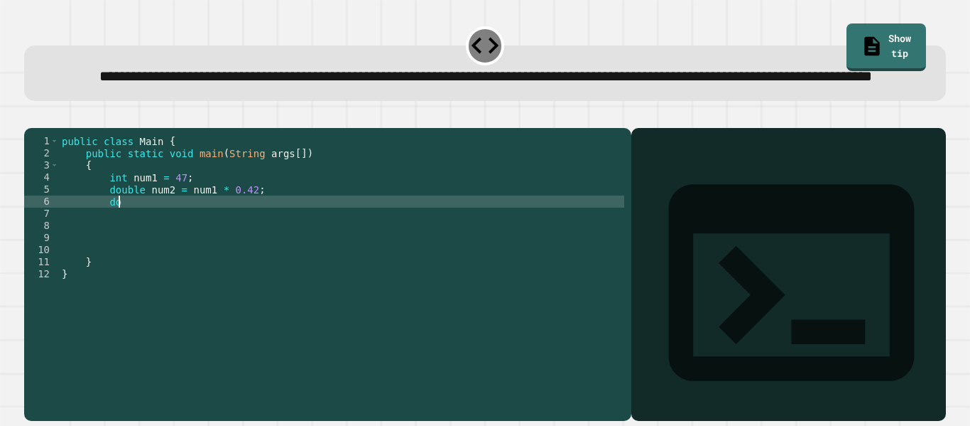
type textarea "*"
click at [31, 117] on icon "button" at bounding box center [31, 117] width 0 height 0
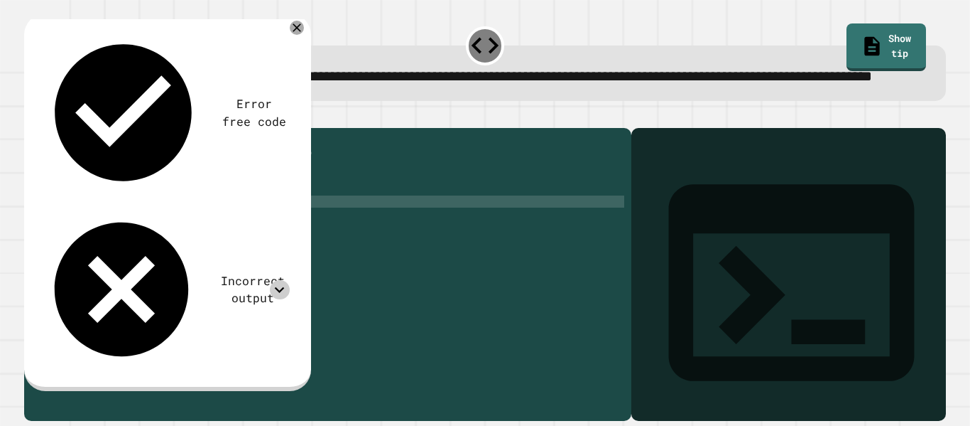
click at [280, 280] on icon at bounding box center [279, 289] width 19 height 19
click at [279, 280] on icon at bounding box center [279, 289] width 19 height 19
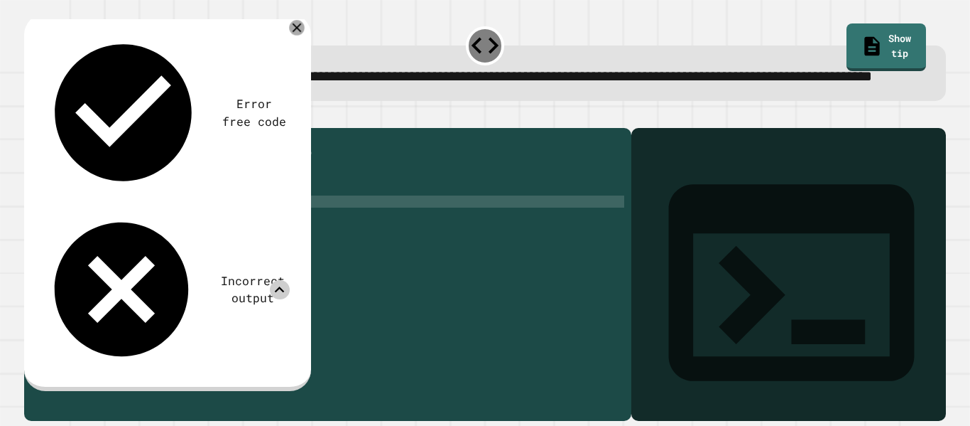
click at [298, 36] on icon at bounding box center [297, 29] width 16 height 16
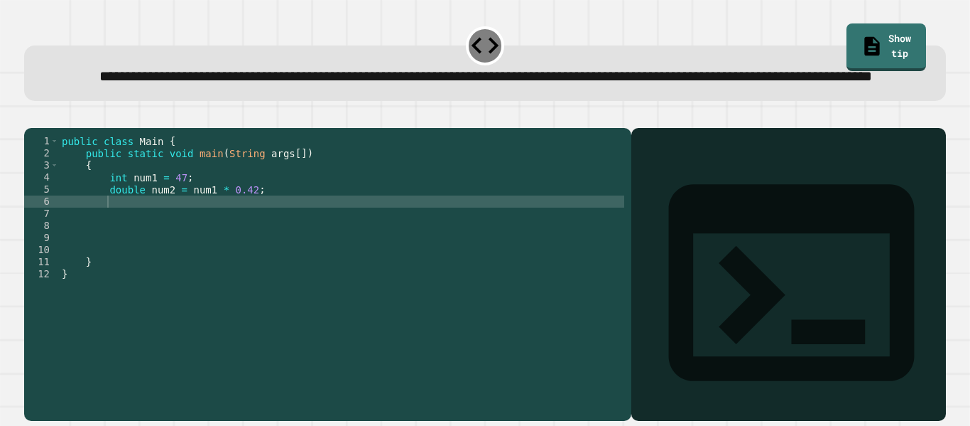
click at [298, 53] on div "**********" at bounding box center [485, 72] width 922 height 55
click at [272, 231] on div "public class Main { public static void main ( String args [ ]) { int num1 = 47 …" at bounding box center [342, 256] width 566 height 242
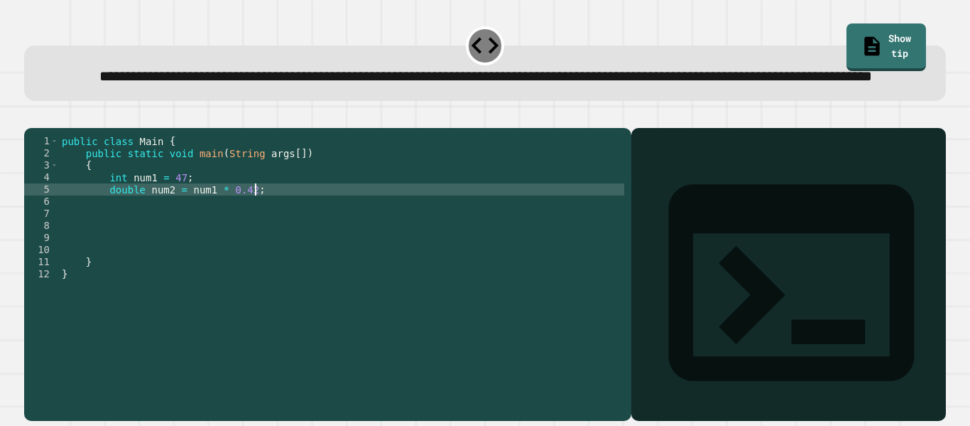
type textarea "**********"
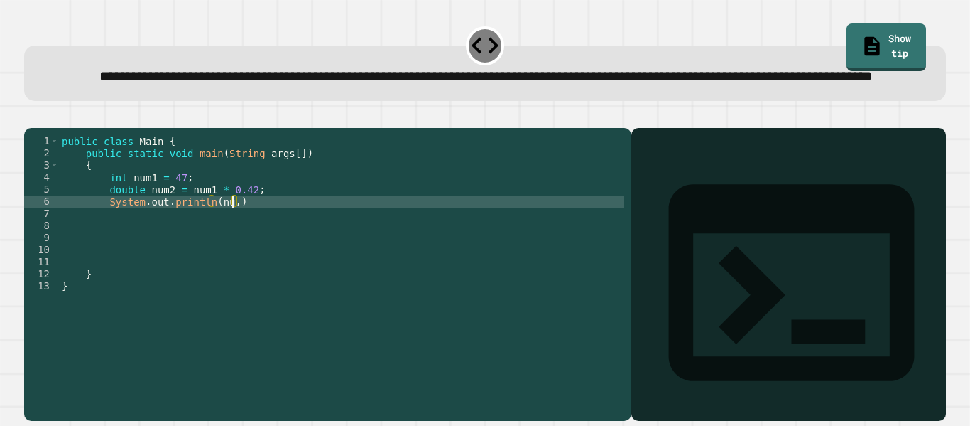
scroll to position [0, 21]
click at [31, 117] on icon "button" at bounding box center [31, 117] width 0 height 0
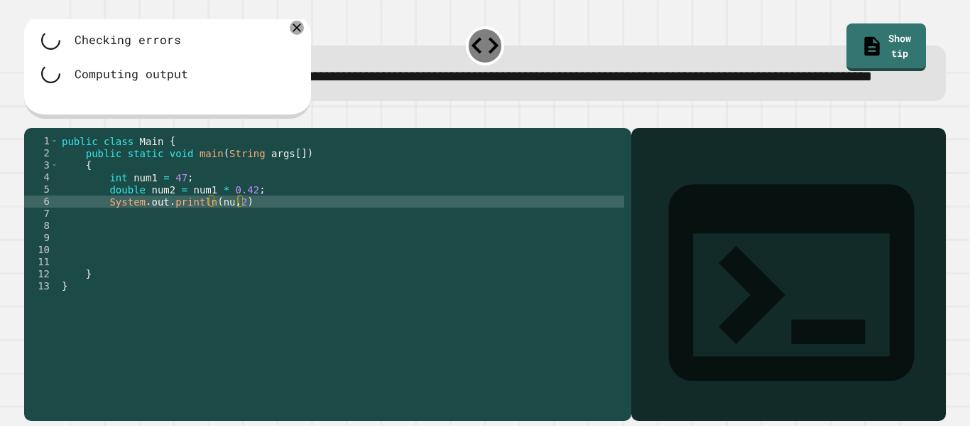
click at [230, 247] on div "public class Main { public static void main ( String args [ ]) { int num1 = 47 …" at bounding box center [342, 256] width 566 height 242
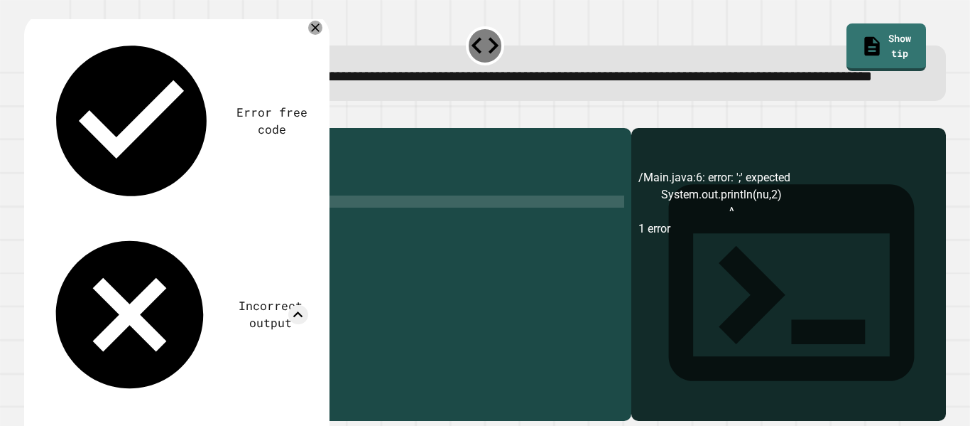
scroll to position [0, 22]
click at [320, 33] on icon at bounding box center [315, 28] width 10 height 10
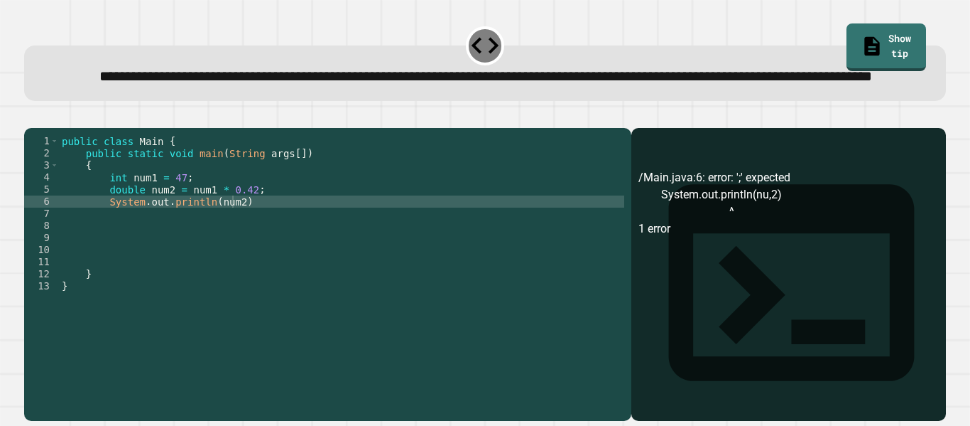
click at [31, 117] on button "button" at bounding box center [31, 117] width 0 height 0
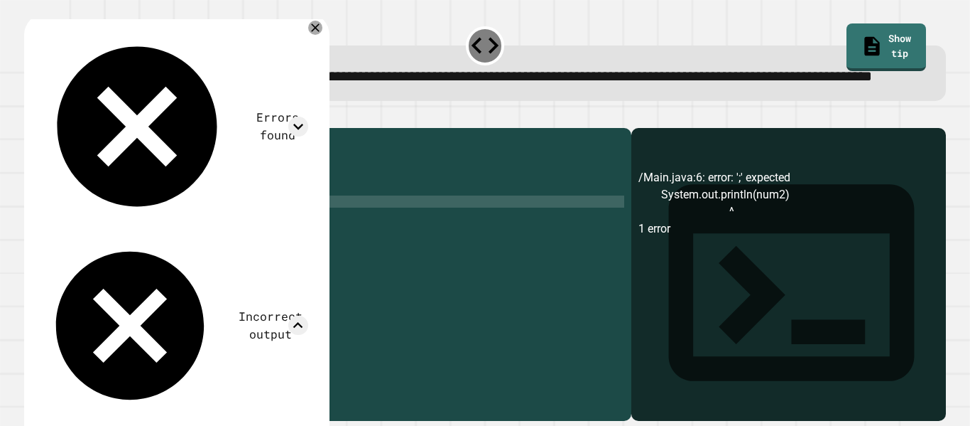
click at [252, 242] on div "Errors found /Main.java:6: error: ';' expected System.out.println(num2) ^ 1 err…" at bounding box center [176, 286] width 305 height 546
click at [323, 35] on icon at bounding box center [315, 28] width 14 height 14
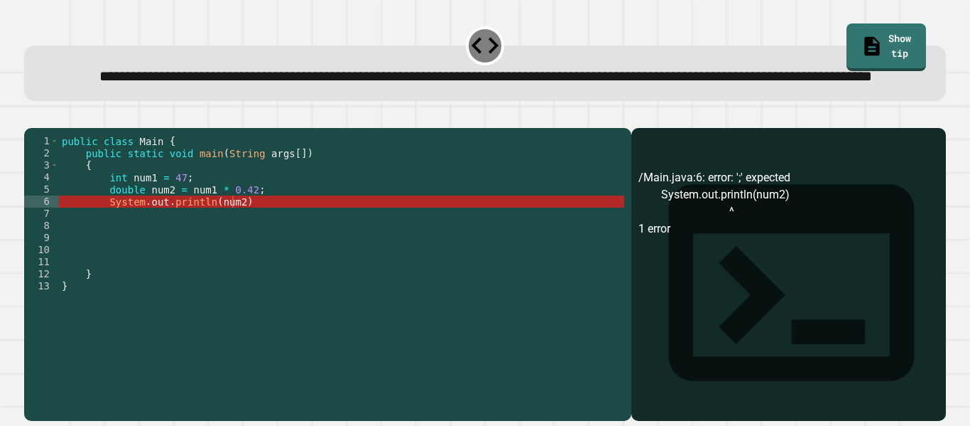
click at [314, 251] on div "public class Main { public static void main ( String args [ ]) { int num1 = 47 …" at bounding box center [342, 256] width 566 height 242
click at [314, 240] on div "public class Main { public static void main ( String args [ ]) { int num1 = 47 …" at bounding box center [342, 256] width 566 height 242
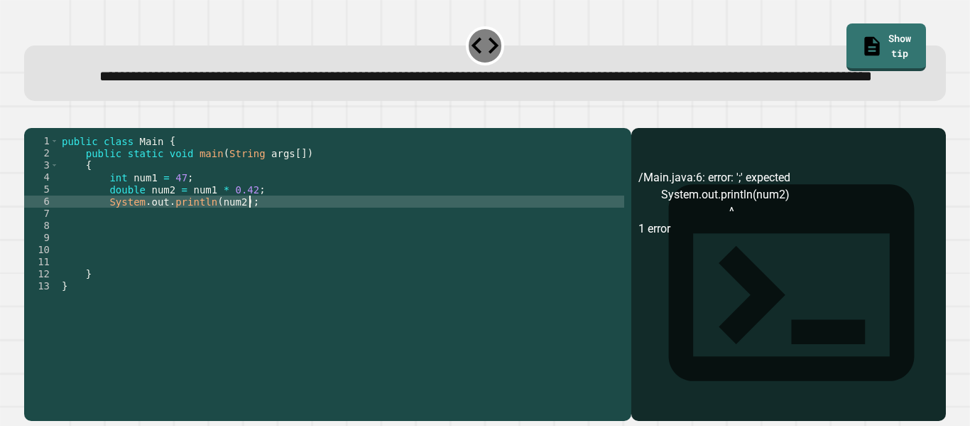
scroll to position [0, 23]
click at [45, 130] on icon "button" at bounding box center [41, 125] width 8 height 10
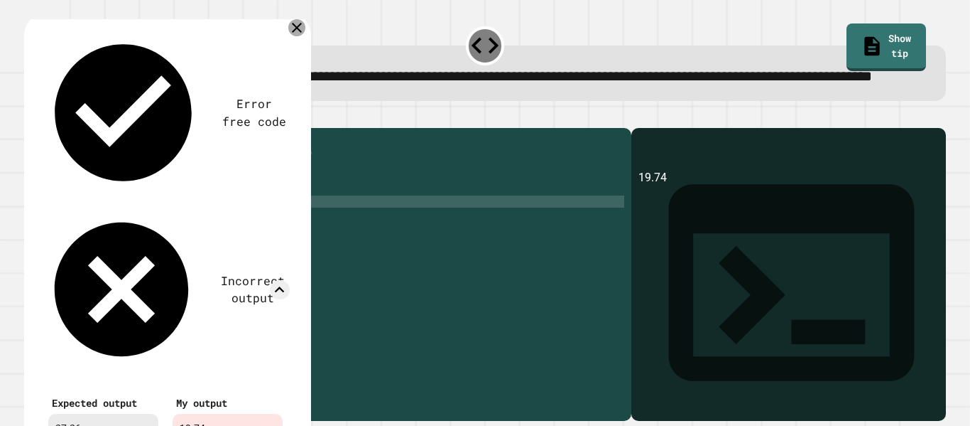
click at [300, 36] on icon at bounding box center [296, 27] width 17 height 17
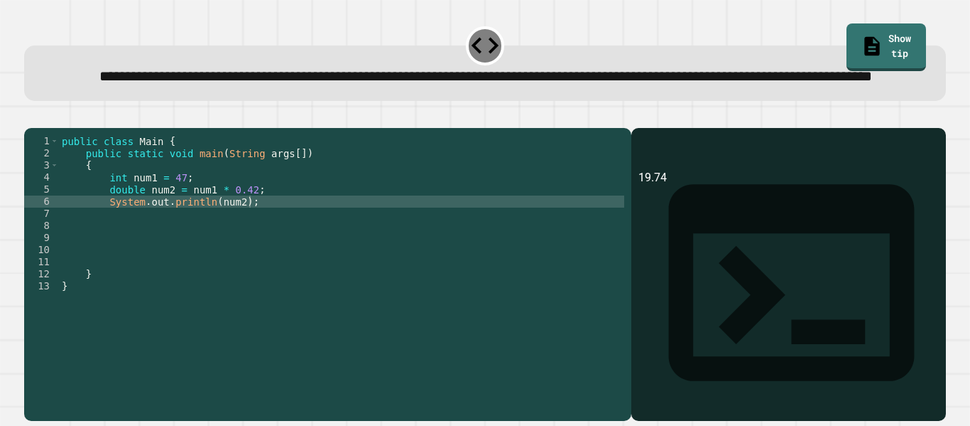
click at [238, 229] on div "public class Main { public static void main ( String args [ ]) { int num1 = 47 …" at bounding box center [342, 256] width 566 height 242
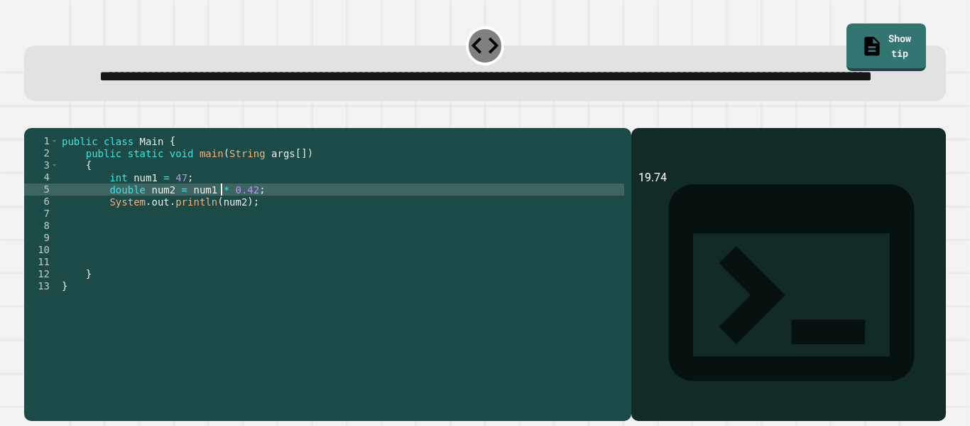
click at [222, 232] on div "public class Main { public static void main ( String args [ ]) { int num1 = 47 …" at bounding box center [342, 256] width 566 height 242
click at [31, 117] on button "button" at bounding box center [31, 117] width 0 height 0
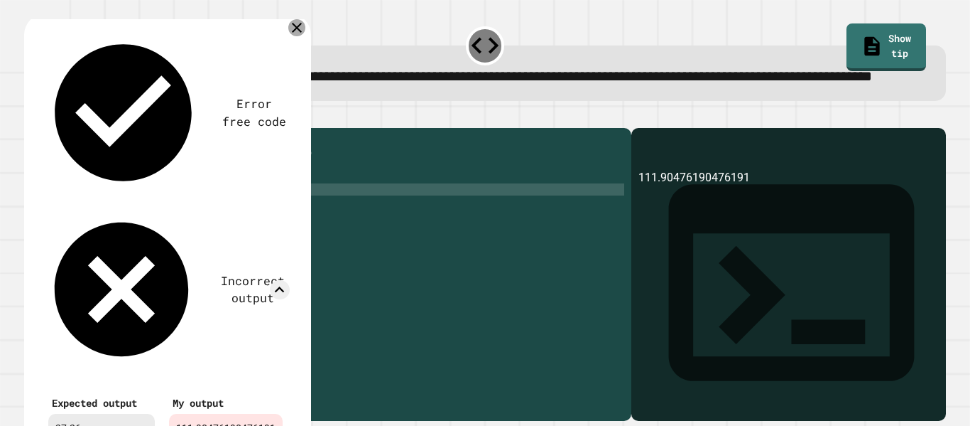
click at [298, 33] on icon at bounding box center [297, 28] width 10 height 10
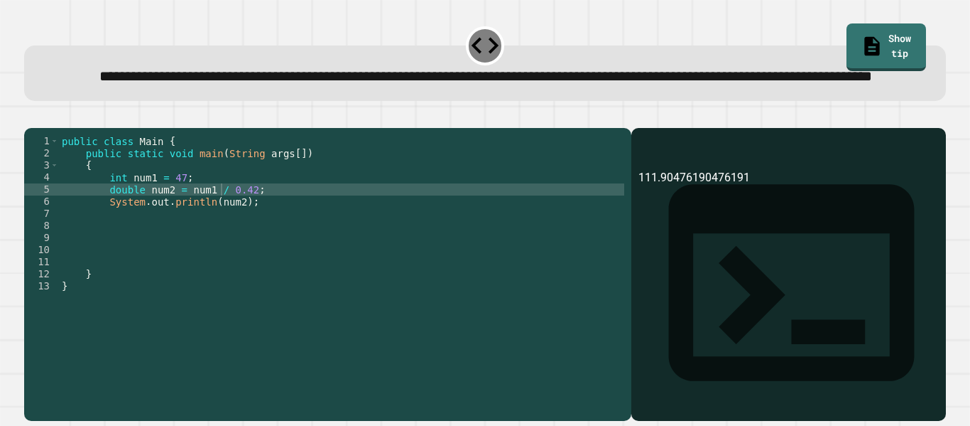
click at [220, 235] on div "public class Main { public static void main ( String args [ ]) { int num1 = 47 …" at bounding box center [342, 256] width 566 height 242
click at [31, 117] on icon "button" at bounding box center [31, 117] width 0 height 0
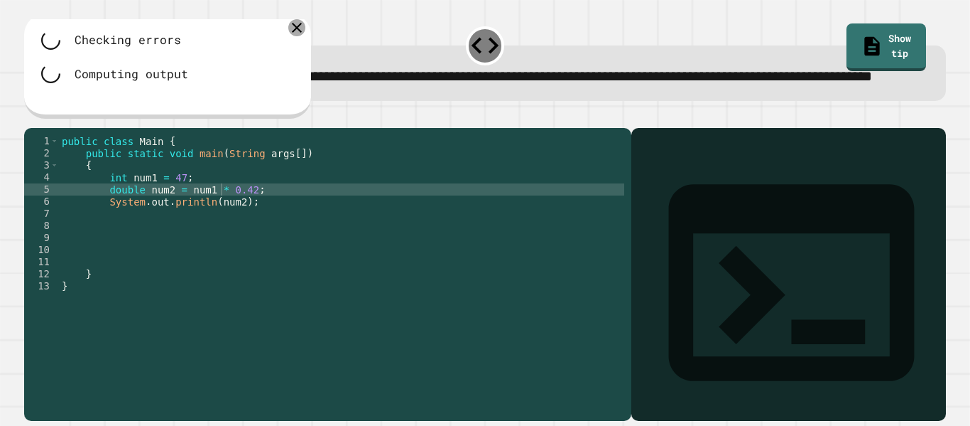
click at [300, 36] on icon at bounding box center [296, 27] width 17 height 17
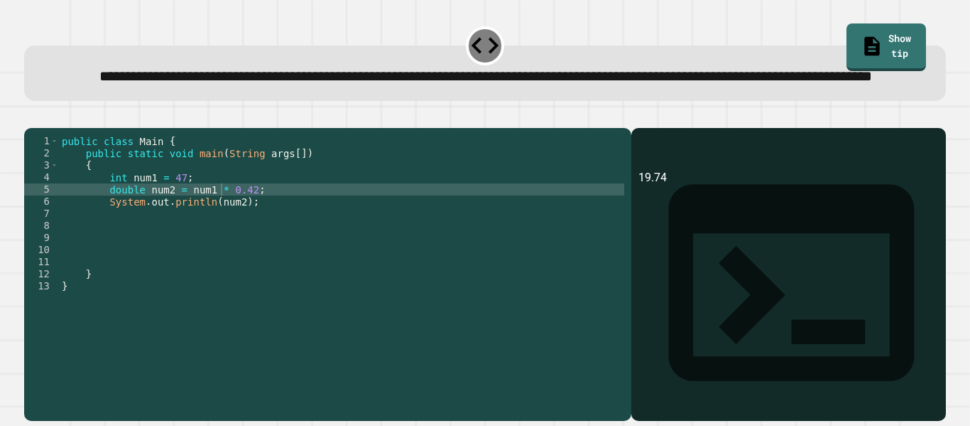
click at [221, 229] on div "public class Main { public static void main ( String args [ ]) { int num1 = 47 …" at bounding box center [342, 256] width 566 height 242
click at [252, 235] on div "public class Main { public static void main ( String args [ ]) { int num1 = 47 …" at bounding box center [342, 256] width 566 height 242
click at [237, 242] on div "public class Main { public static void main ( String args [ ]) { int num1 = 47 …" at bounding box center [342, 256] width 566 height 242
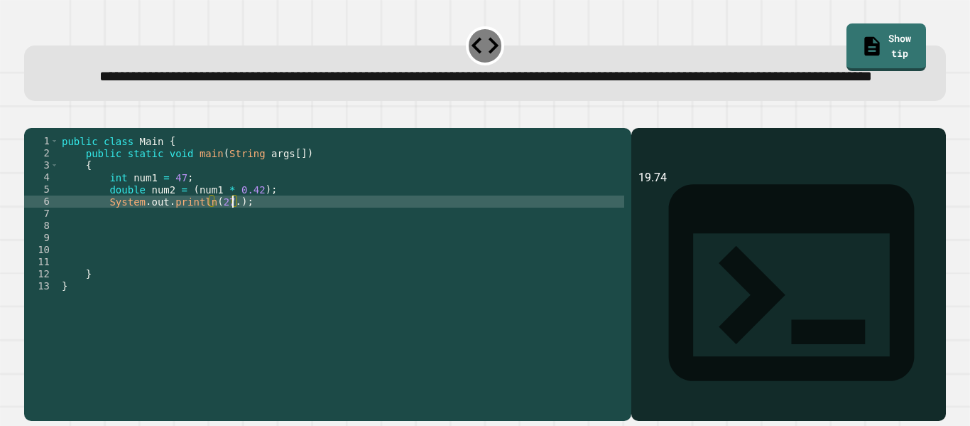
scroll to position [0, 23]
click at [31, 117] on icon "button" at bounding box center [31, 117] width 0 height 0
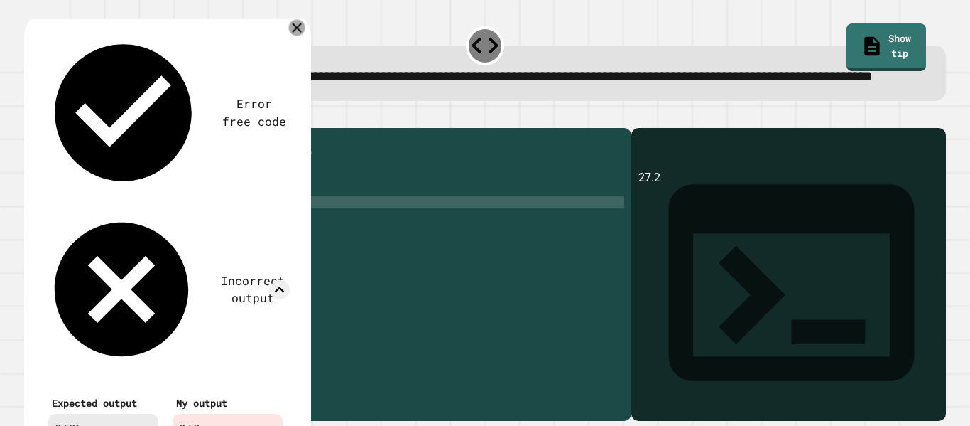
click at [301, 36] on icon at bounding box center [296, 28] width 16 height 16
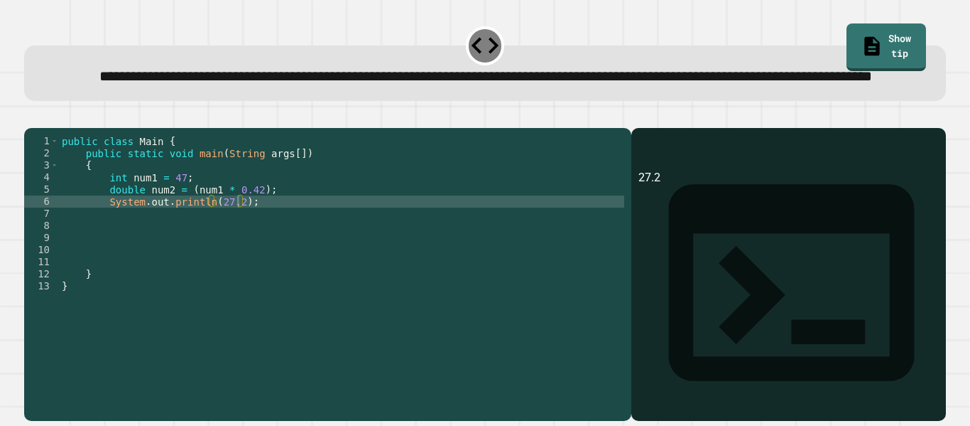
click at [240, 247] on div "public class Main { public static void main ( String args [ ]) { int num1 = 47 …" at bounding box center [342, 256] width 566 height 242
type textarea "**********"
click at [31, 117] on icon "button" at bounding box center [31, 117] width 0 height 0
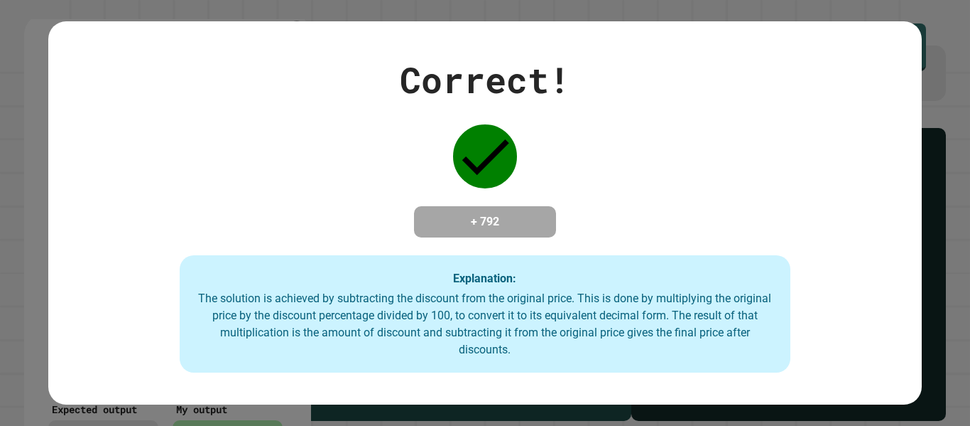
click at [567, 276] on div "Explanation: The solution is achieved by subtracting the discount from the orig…" at bounding box center [486, 314] width 612 height 118
click at [970, 185] on div "Correct! + 792 Explanation: The solution is achieved by subtracting the discoun…" at bounding box center [485, 213] width 970 height 426
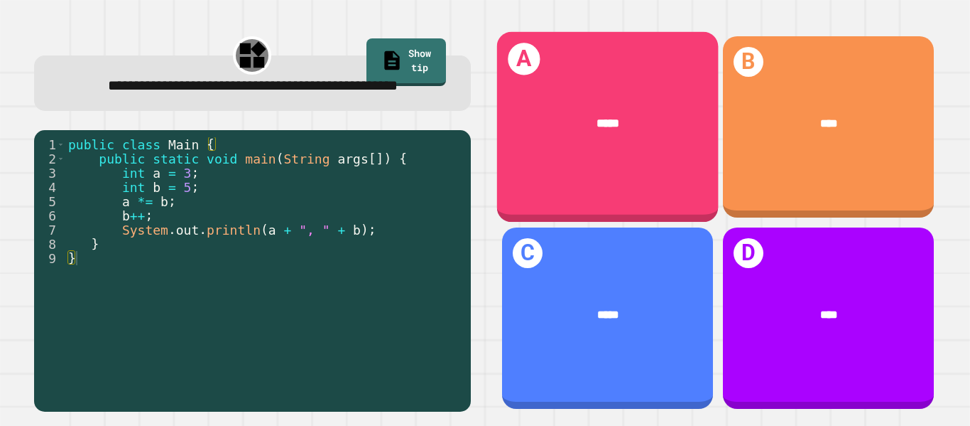
click at [608, 127] on span "*****" at bounding box center [608, 122] width 23 height 11
